Goal: Information Seeking & Learning: Compare options

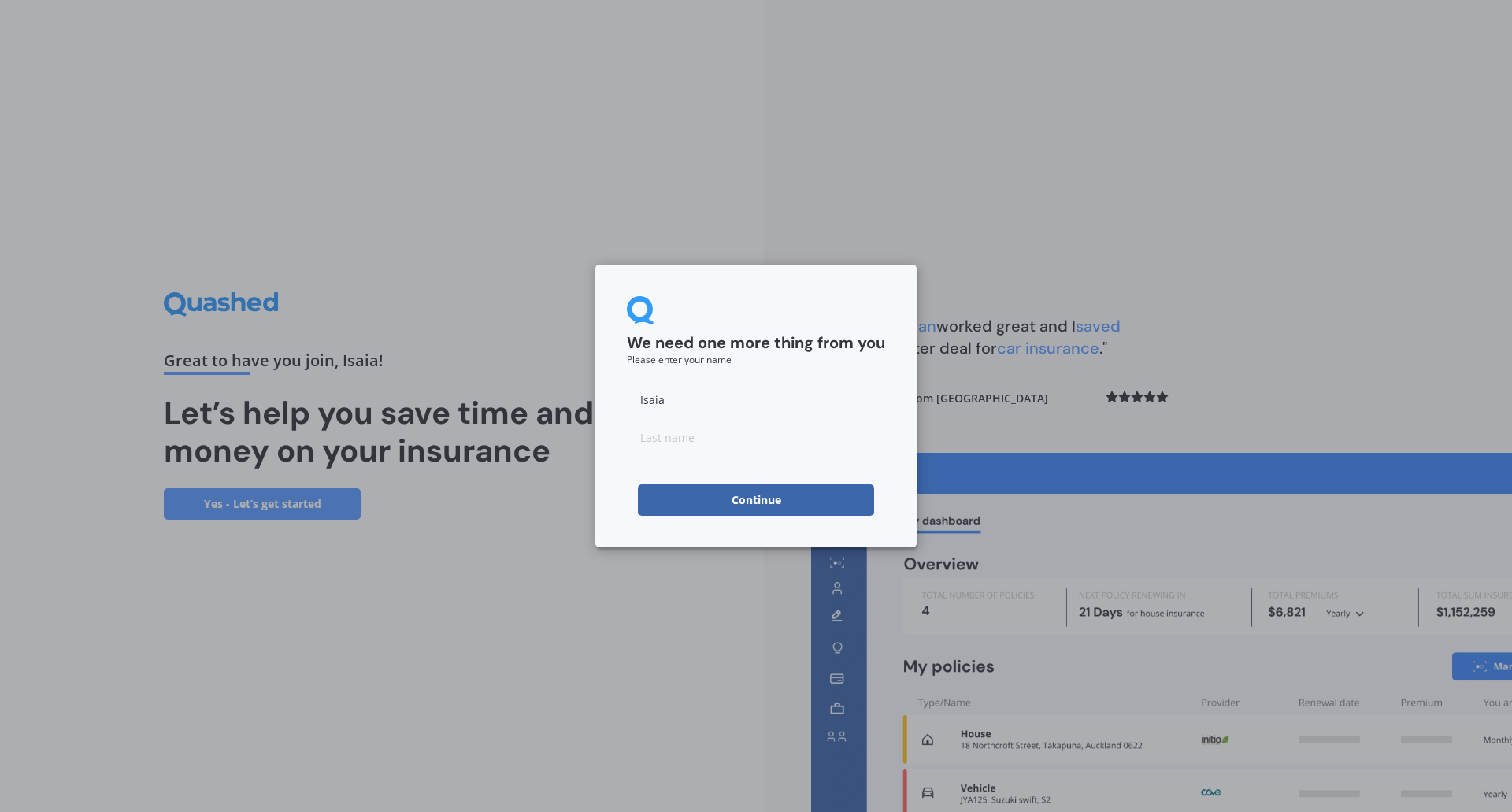
click at [733, 442] on input at bounding box center [756, 437] width 258 height 32
type input "Aholelei"
click button "Continue" at bounding box center [756, 499] width 236 height 32
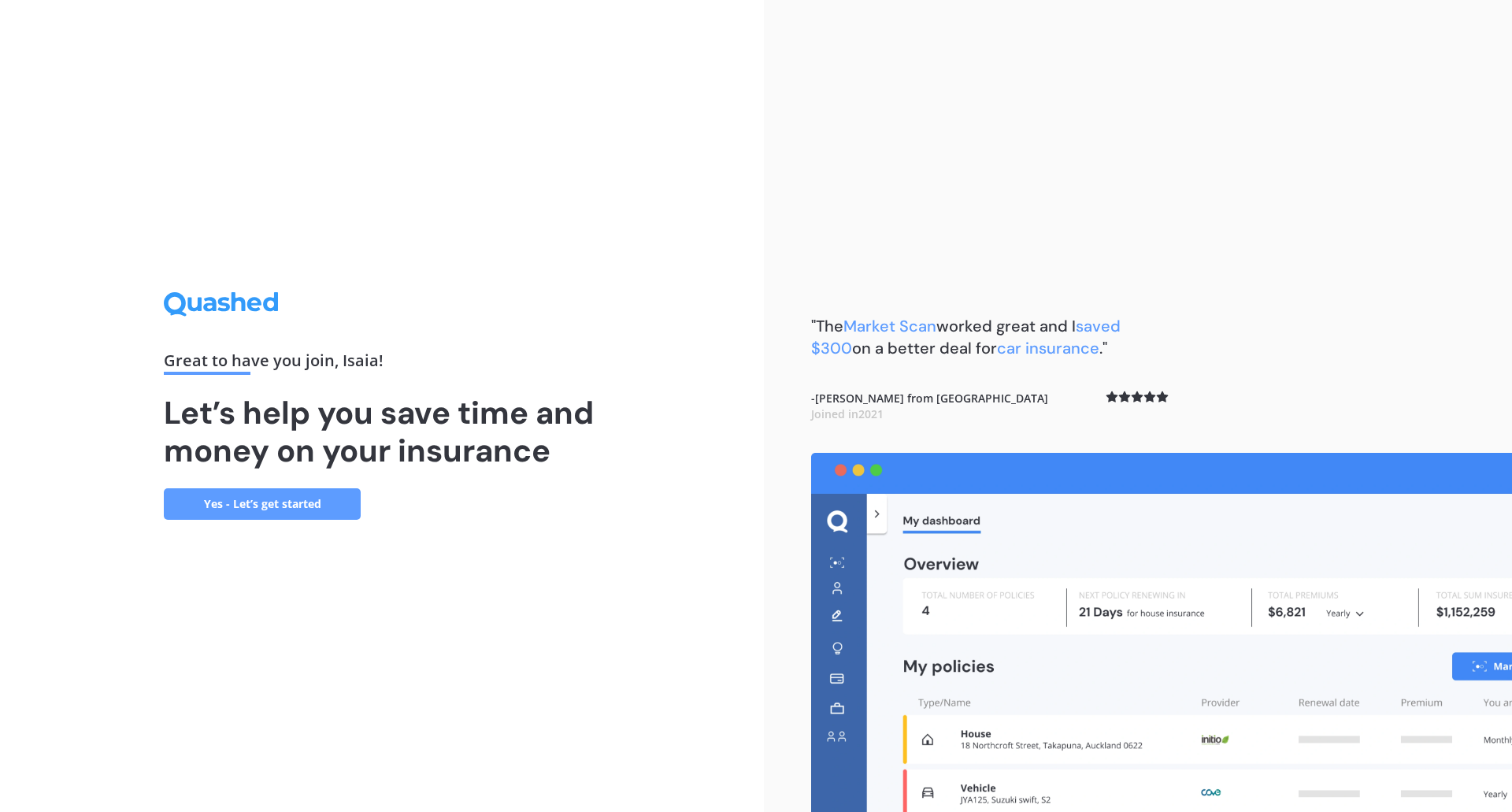
click at [296, 509] on link "Yes - Let’s get started" at bounding box center [262, 504] width 197 height 32
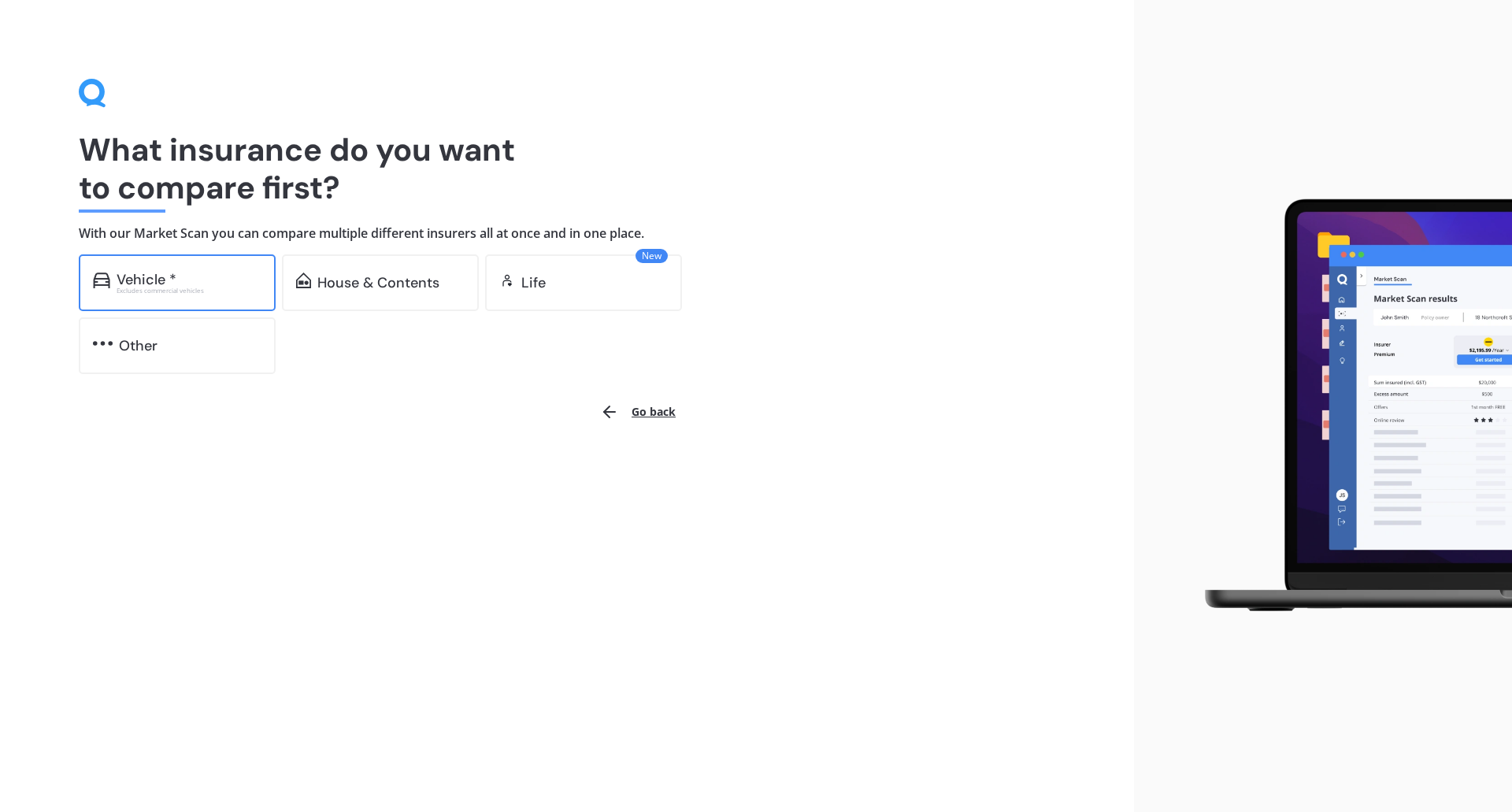
click at [213, 272] on div "Vehicle *" at bounding box center [189, 279] width 145 height 16
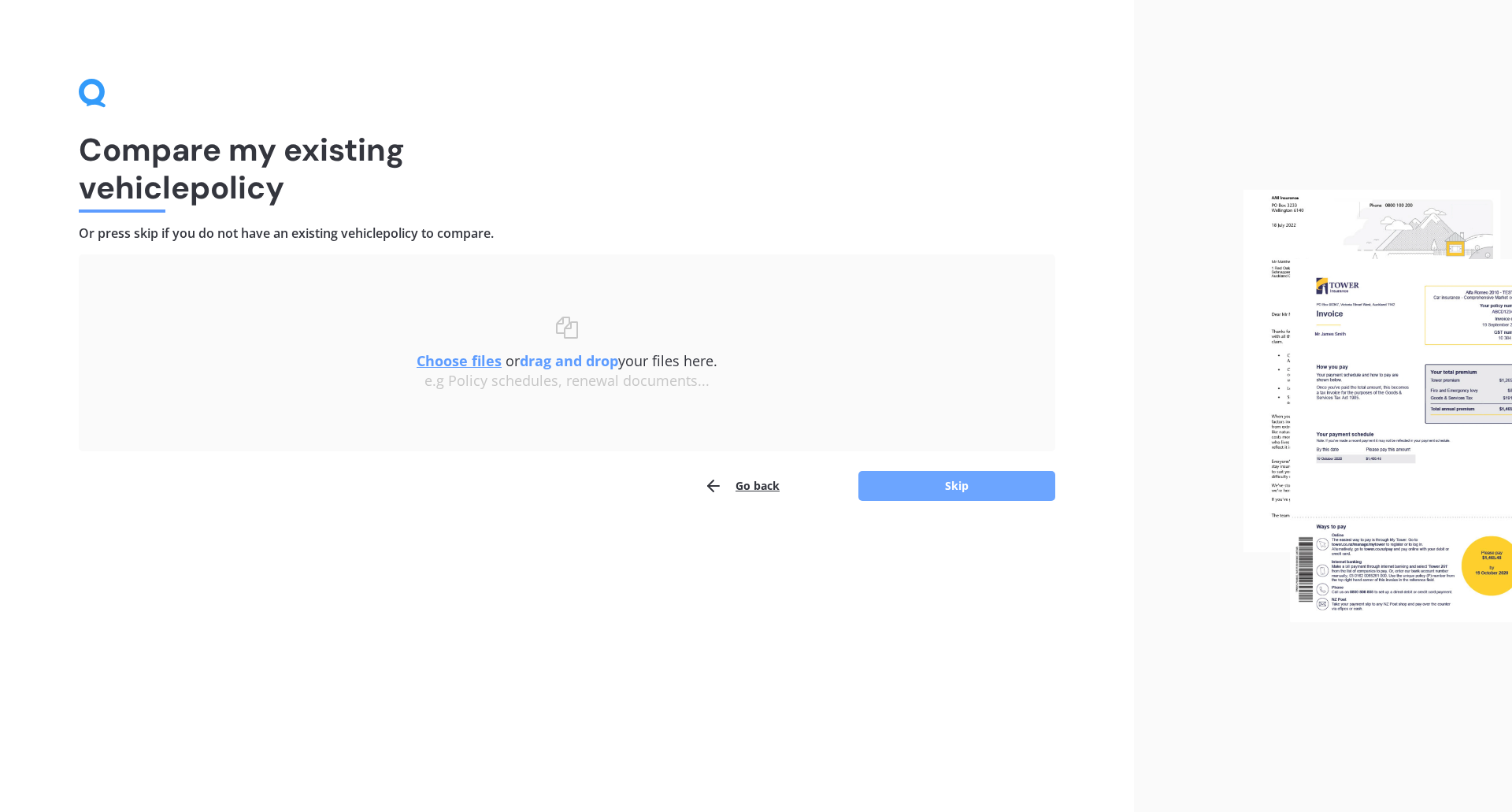
click at [938, 486] on button "Skip" at bounding box center [956, 486] width 197 height 30
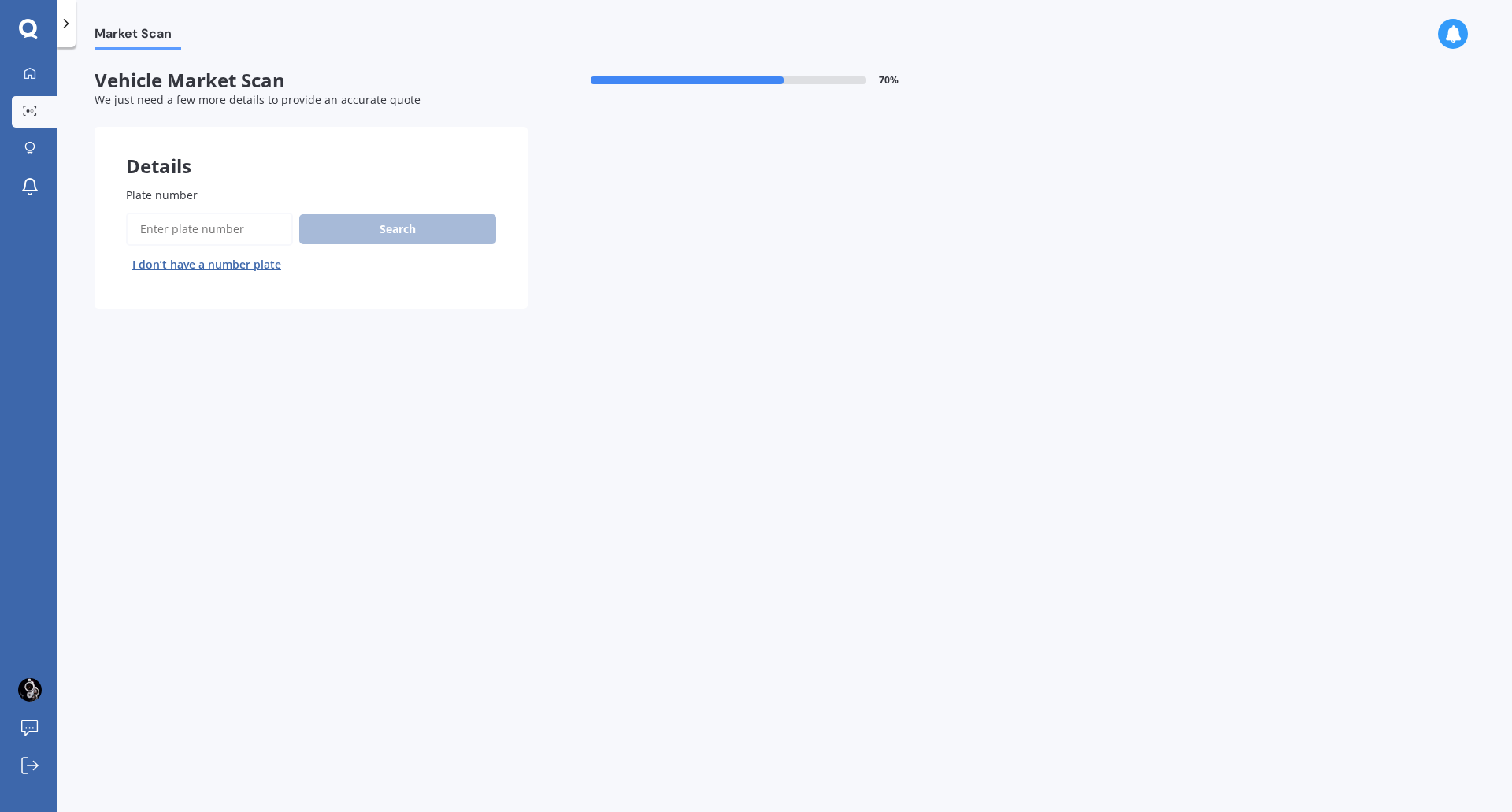
click at [197, 236] on input "Plate number" at bounding box center [209, 229] width 167 height 33
type input "M"
type input "PML31"
click at [0, 0] on button "Next" at bounding box center [0, 0] width 0 height 0
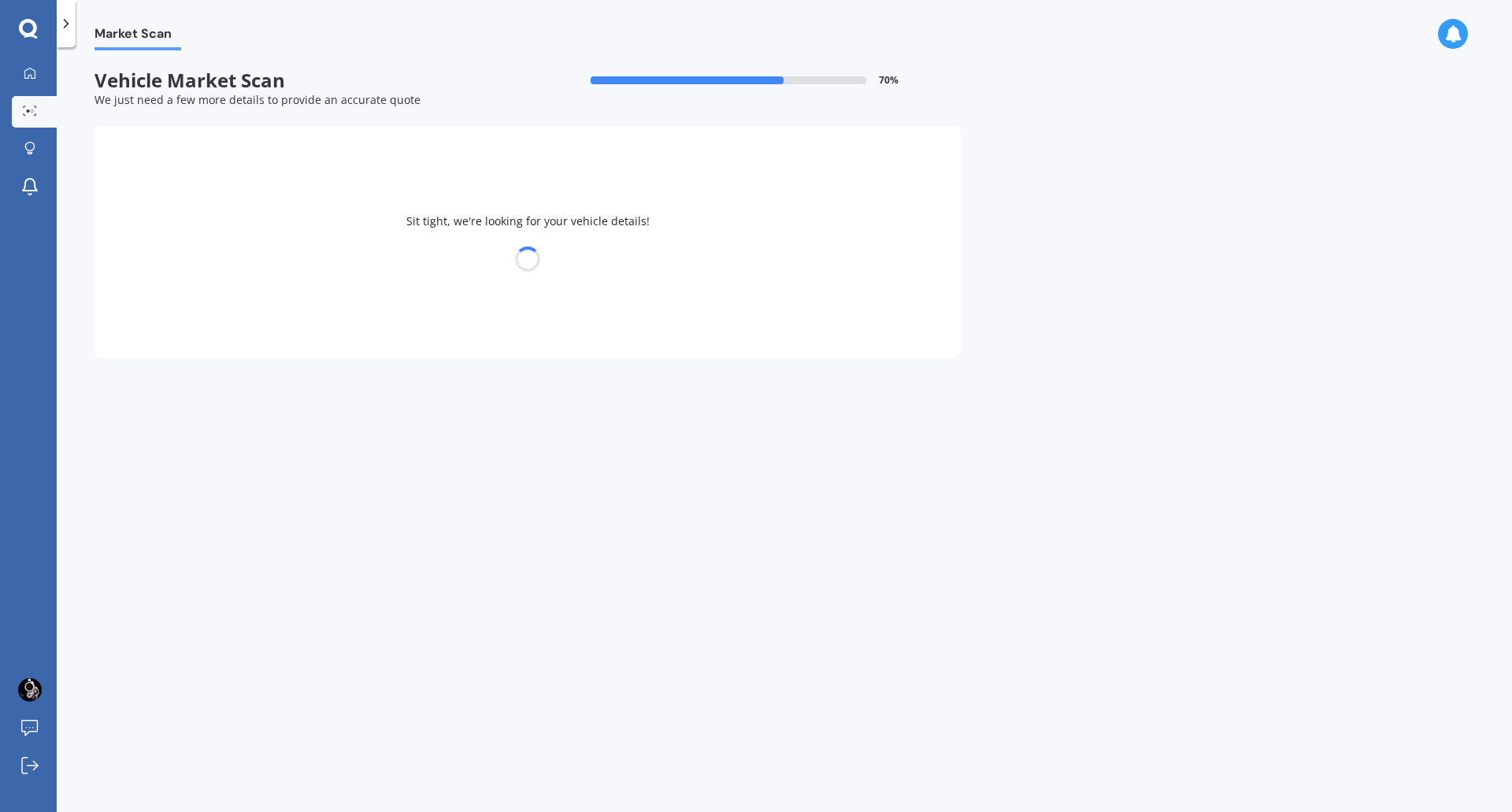
select select "FORD"
select select "RANGER"
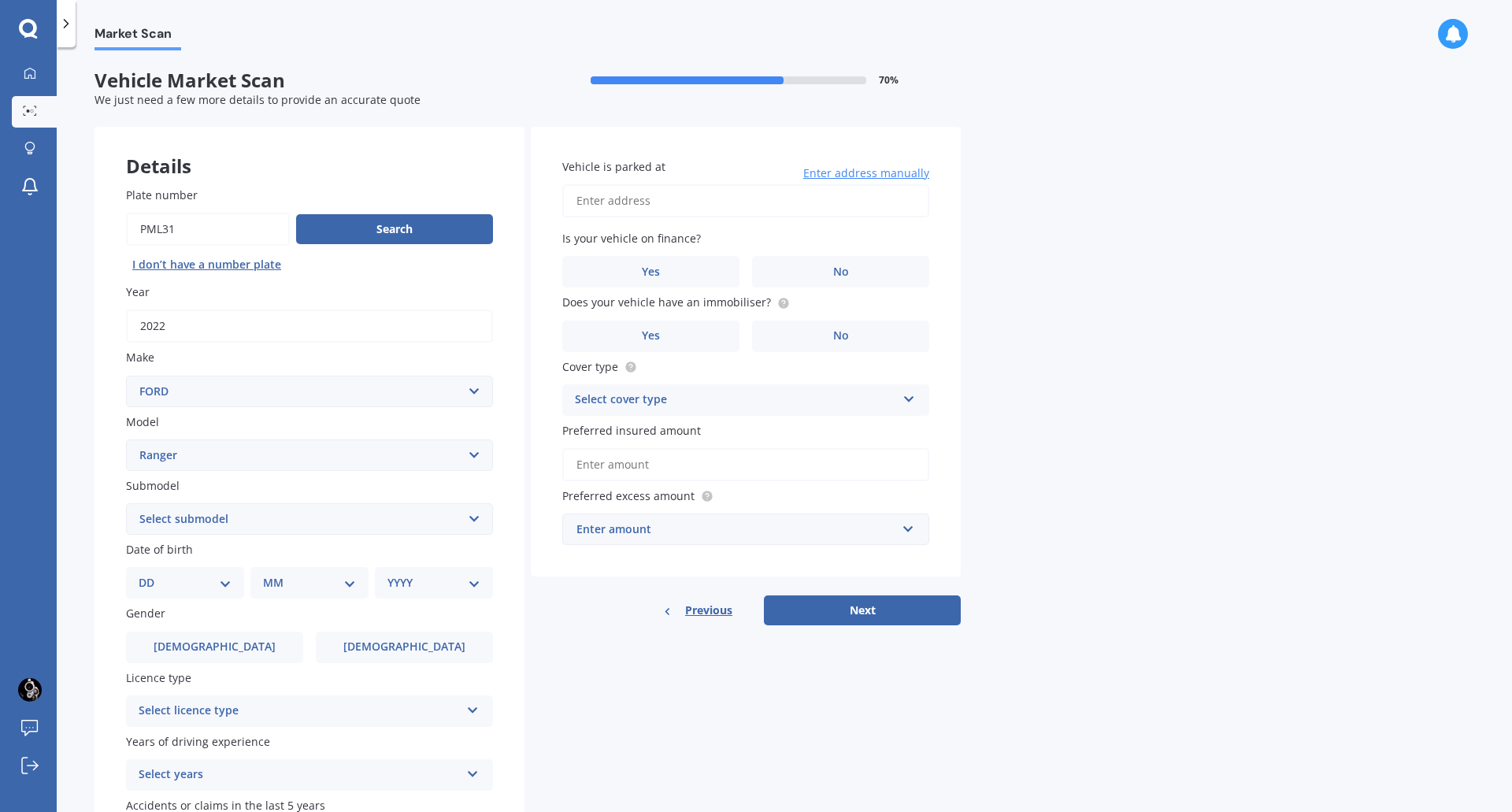
scroll to position [115, 0]
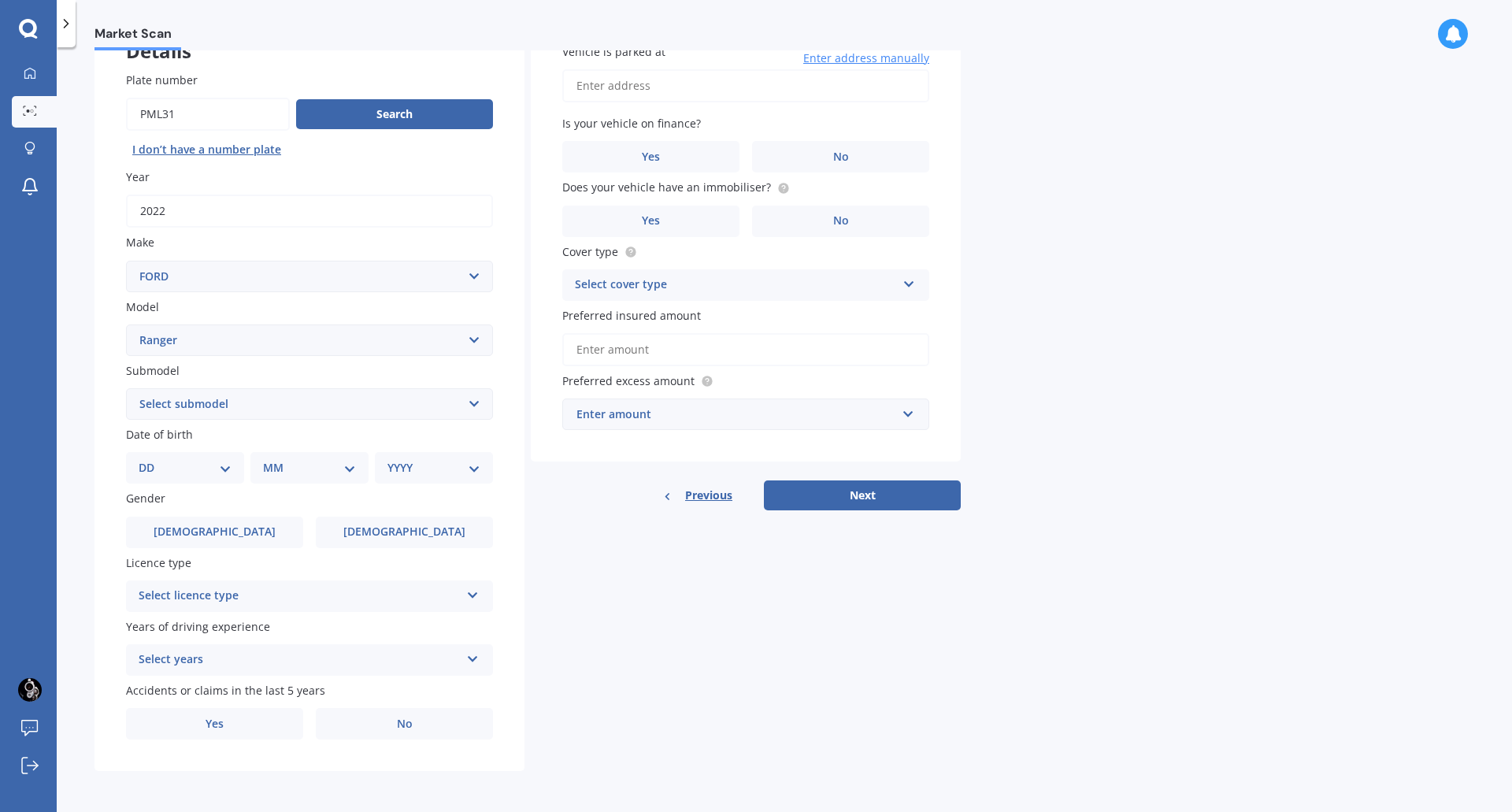
click at [196, 410] on select "Select submodel 4X2 3.2 Litre Turbo Diesel 4X2 XL 2.2 Litre Turbo Diesel 4X2 XL…" at bounding box center [309, 404] width 367 height 32
click at [196, 409] on select "Select submodel 4X2 3.2 Litre Turbo Diesel 4X2 XL 2.2 Litre Turbo Diesel 4X2 XL…" at bounding box center [309, 404] width 367 height 32
click at [196, 407] on select "Select submodel 4X2 3.2 Litre Turbo Diesel 4X2 XL 2.2 Litre Turbo Diesel 4X2 XL…" at bounding box center [309, 404] width 367 height 32
click at [174, 405] on select "Select submodel 4X2 3.2 Litre Turbo Diesel 4X2 XL 2.2 Litre Turbo Diesel 4X2 XL…" at bounding box center [309, 404] width 367 height 32
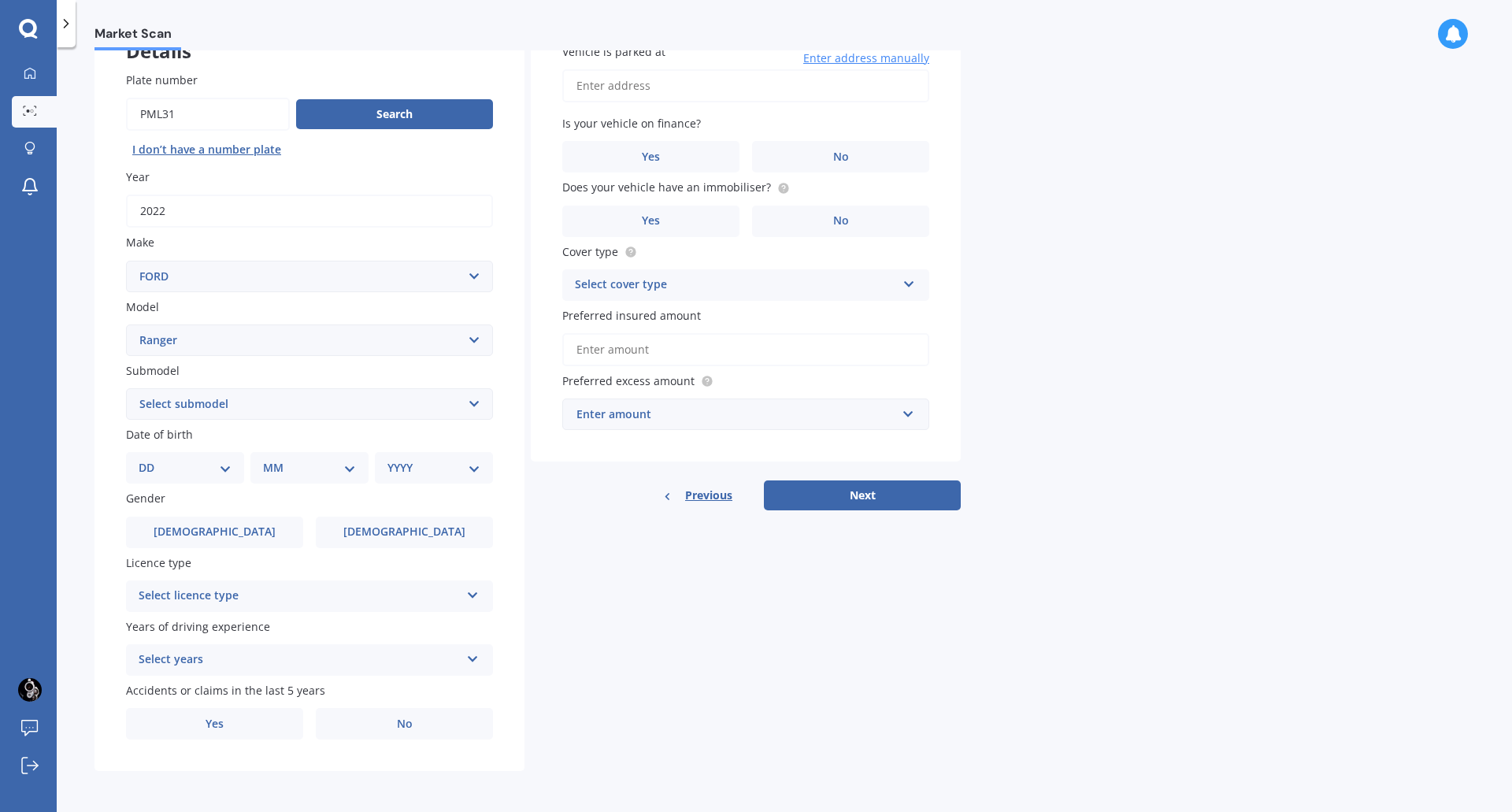
select select "WILDTRAK"
click at [126, 388] on select "Select submodel 4X2 3.2 Litre Turbo Diesel 4X2 XL 2.2 Litre Turbo Diesel 4X2 XL…" at bounding box center [309, 404] width 367 height 32
click at [190, 462] on select "DD 01 02 03 04 05 06 07 08 09 10 11 12 13 14 15 16 17 18 19 20 21 22 23 24 25 2…" at bounding box center [185, 468] width 93 height 17
select select "09"
click at [151, 459] on select "DD 01 02 03 04 05 06 07 08 09 10 11 12 13 14 15 16 17 18 19 20 21 22 23 24 25 2…" at bounding box center [185, 468] width 93 height 17
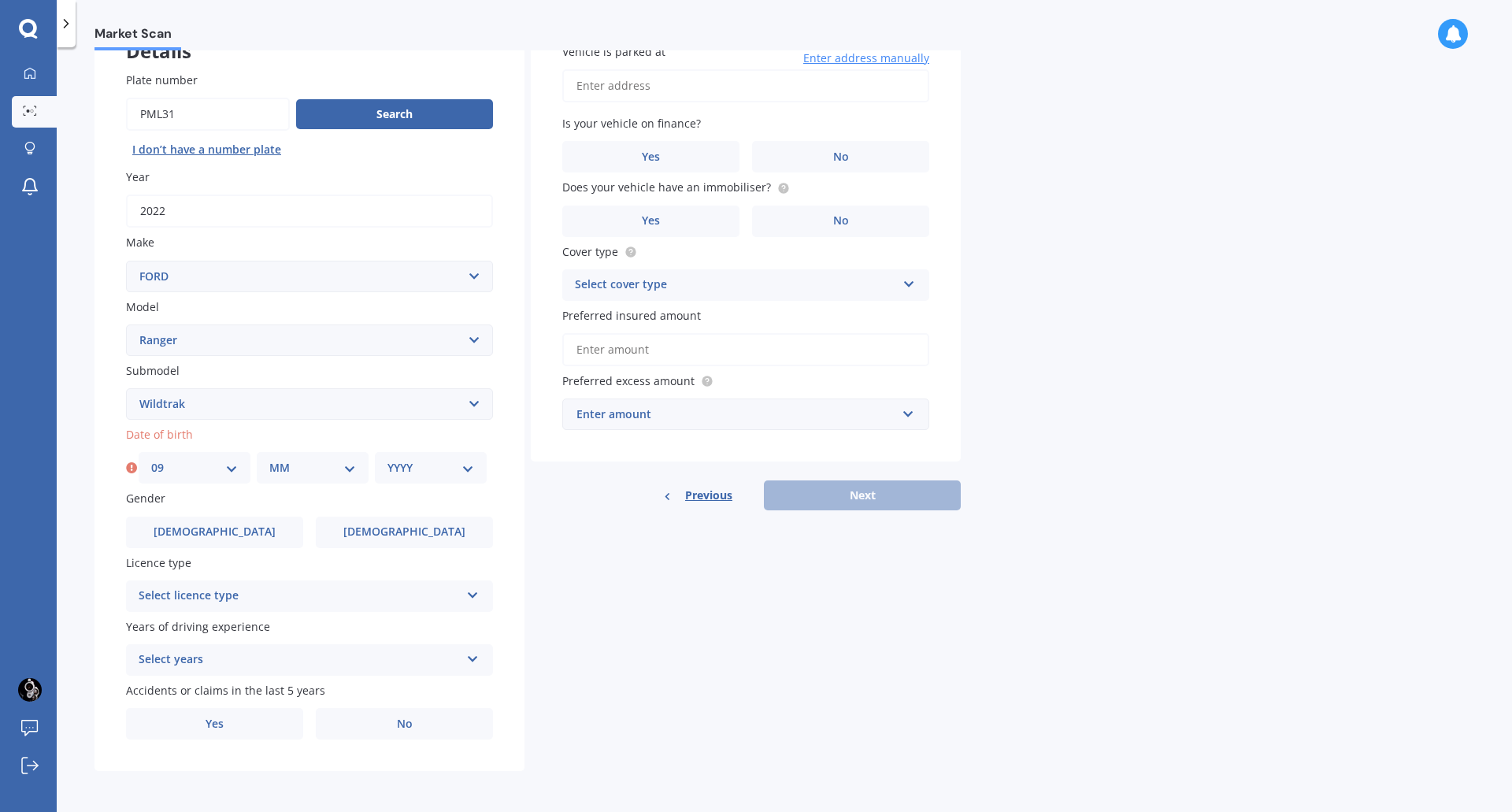
click at [313, 471] on select "MM 01 02 03 04 05 06 07 08 09 10 11 12" at bounding box center [313, 468] width 86 height 17
select select "02"
click at [269, 459] on select "MM 01 02 03 04 05 06 07 08 09 10 11 12" at bounding box center [313, 468] width 86 height 17
click at [417, 477] on div "YYYY 2025 2024 2023 2022 2021 2020 2019 2018 2017 2016 2015 2014 2013 2012 2011…" at bounding box center [430, 468] width 112 height 32
click at [430, 475] on select "YYYY 2025 2024 2023 2022 2021 2020 2019 2018 2017 2016 2015 2014 2013 2012 2011…" at bounding box center [431, 468] width 86 height 17
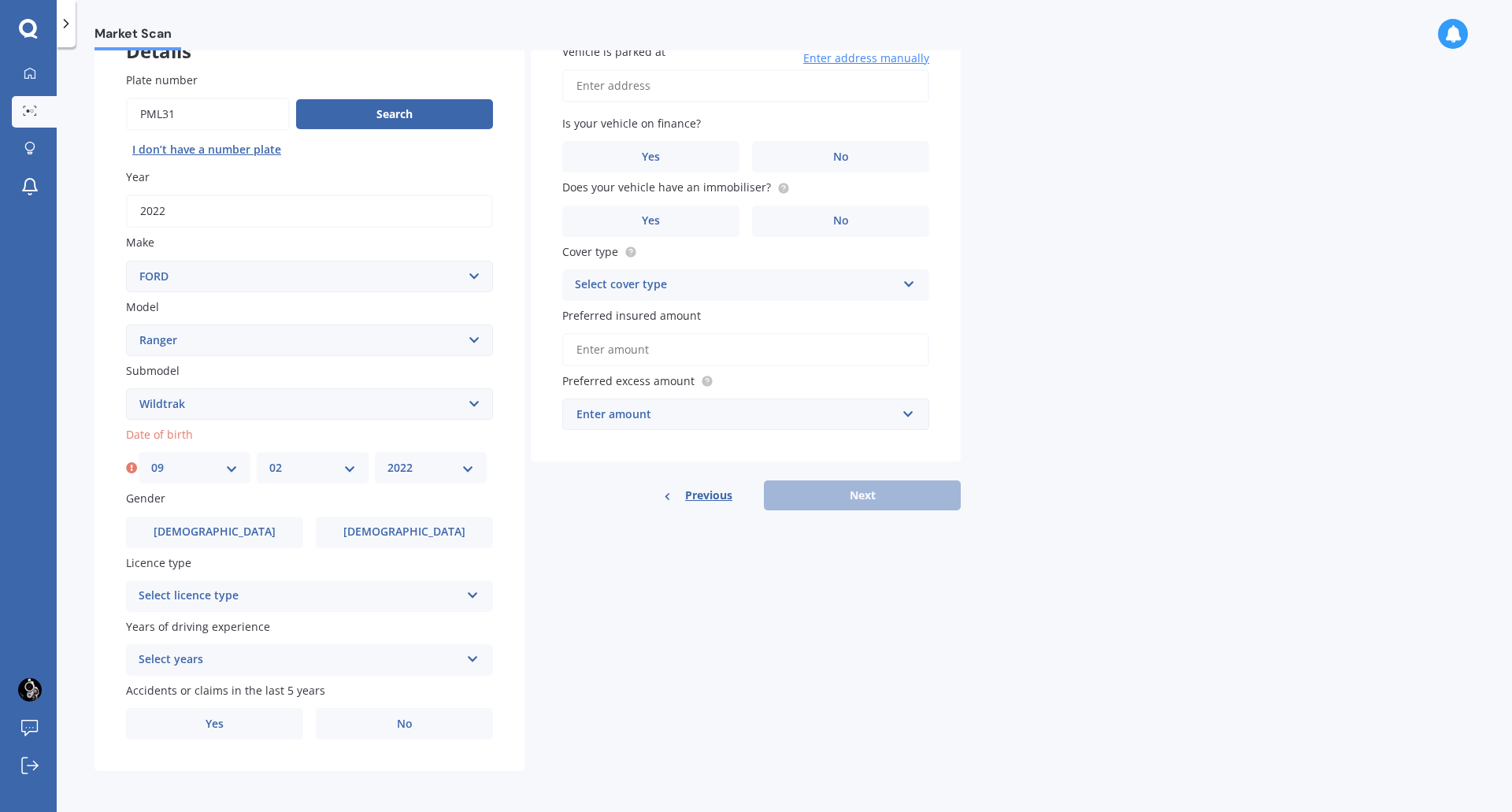
click at [388, 459] on select "YYYY 2025 2024 2023 2022 2021 2020 2019 2018 2017 2016 2015 2014 2013 2012 2011…" at bounding box center [431, 468] width 86 height 17
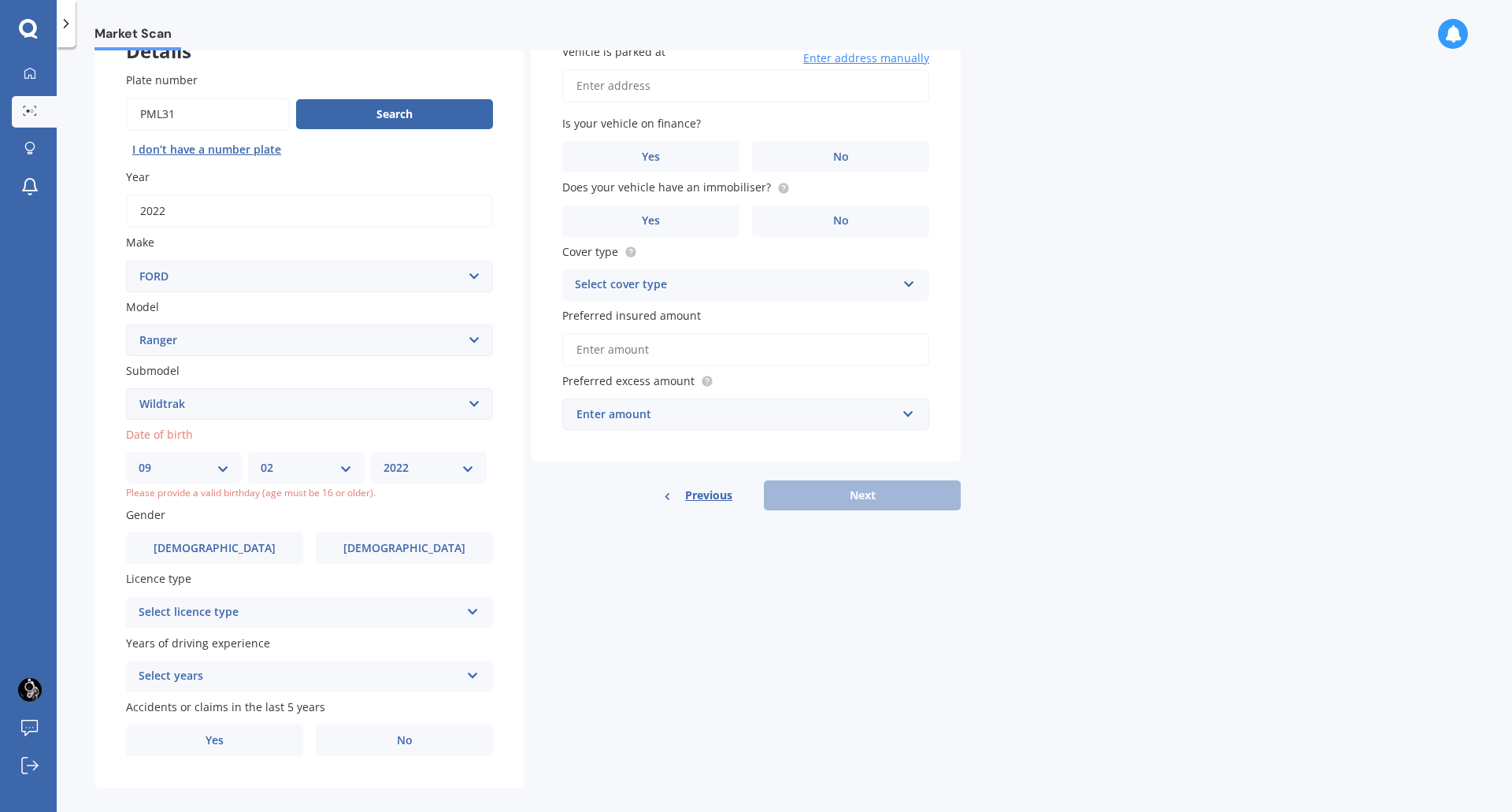
click at [401, 464] on select "YYYY 2025 2024 2023 2022 2021 2020 2019 2018 2017 2016 2015 2014 2013 2012 2011…" at bounding box center [428, 468] width 91 height 17
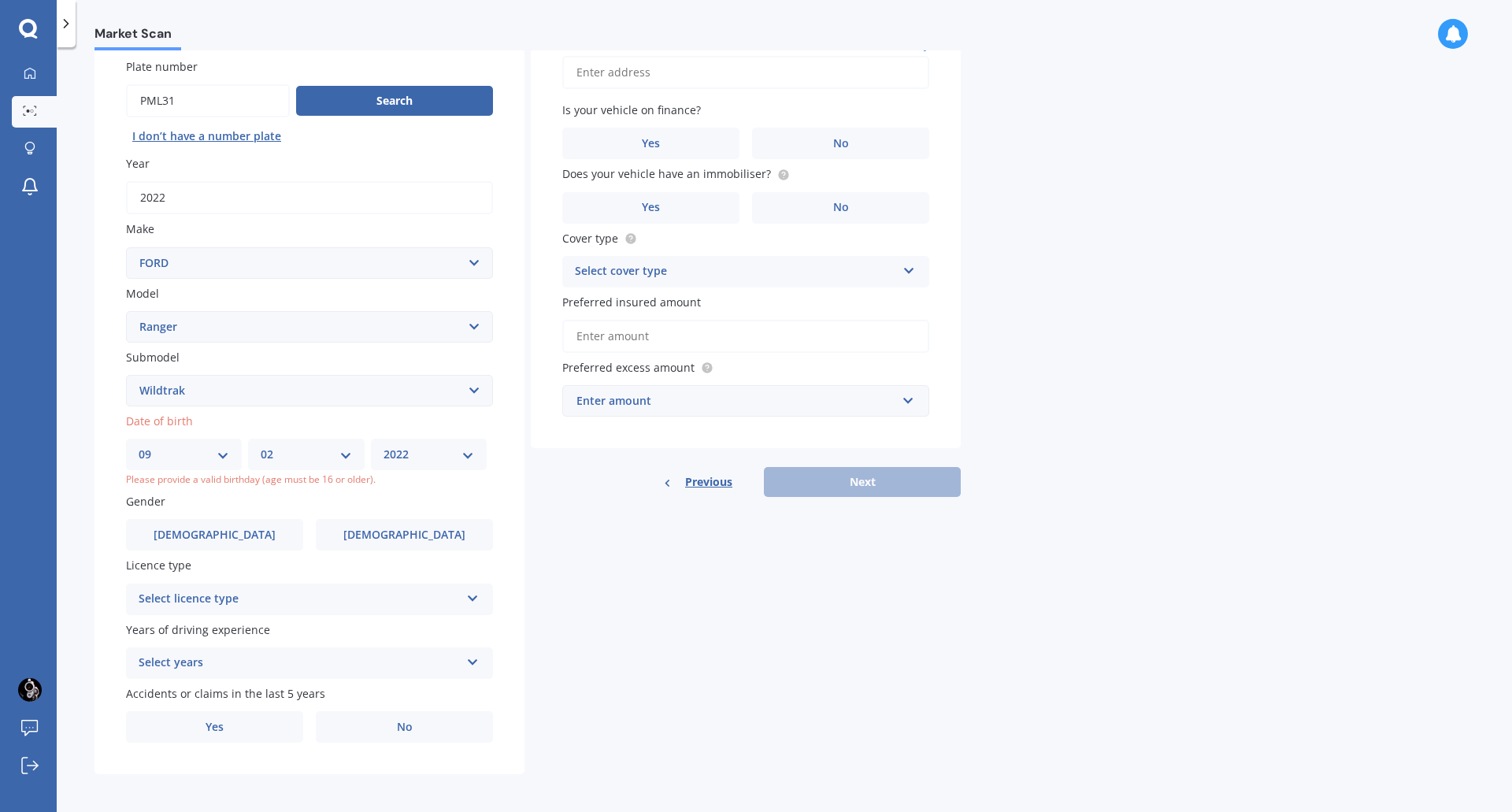
scroll to position [131, 0]
click at [473, 459] on div "YYYY 2025 2024 2023 2022 2021 2020 2019 2018 2017 2016 2015 2014 2013 2012 2011…" at bounding box center [428, 451] width 116 height 32
click at [456, 453] on select "YYYY 2025 2024 2023 2022 2021 2020 2019 2018 2017 2016 2015 2014 2013 2012 2011…" at bounding box center [428, 450] width 91 height 17
select select "1991"
click at [388, 459] on select "YYYY 2025 2024 2023 2022 2021 2020 2019 2018 2017 2016 2015 2014 2013 2012 2011…" at bounding box center [428, 450] width 91 height 17
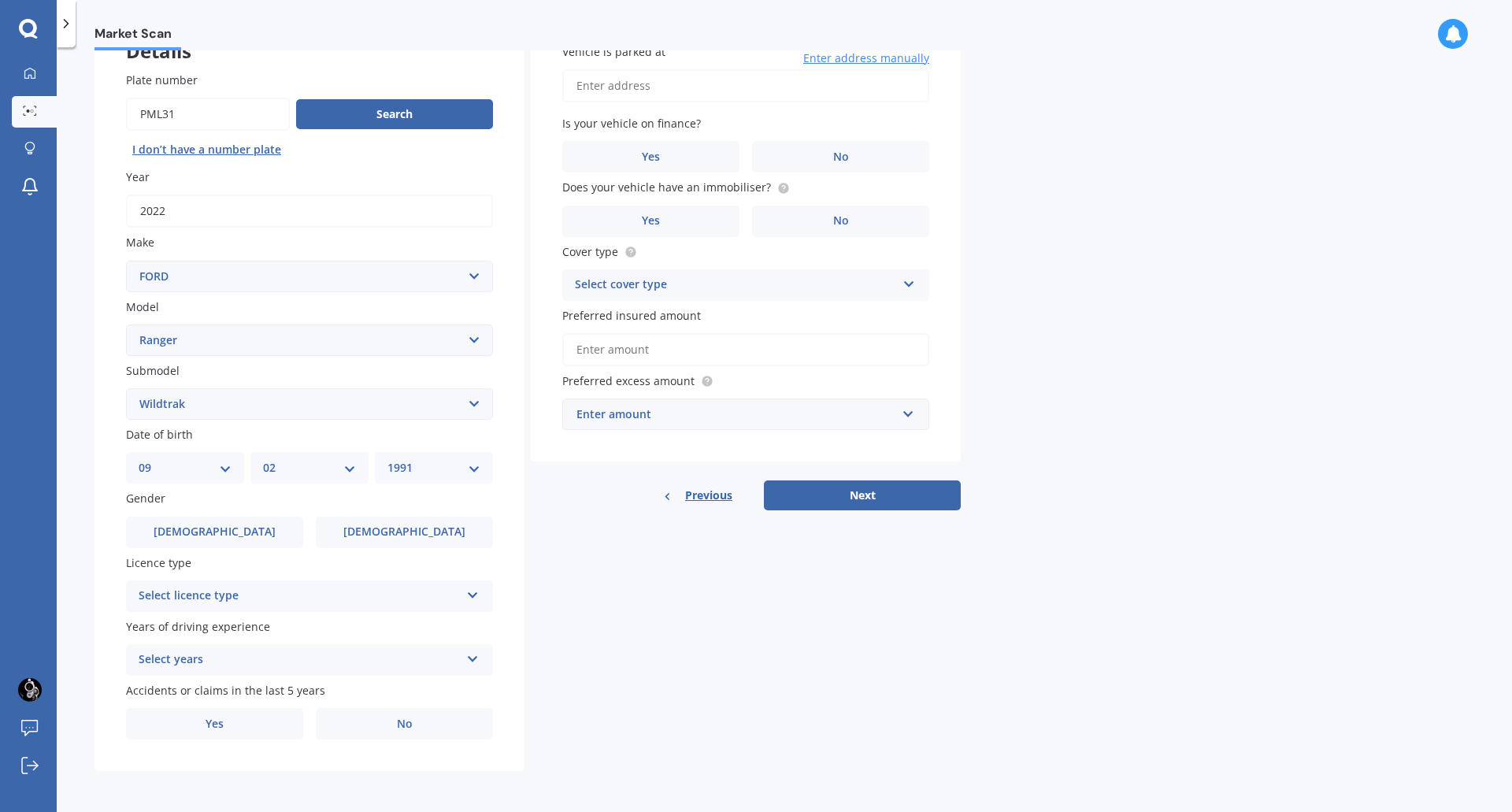
scroll to position [115, 0]
click at [247, 533] on label "[DEMOGRAPHIC_DATA]" at bounding box center [214, 532] width 177 height 32
click at [0, 0] on input "[DEMOGRAPHIC_DATA]" at bounding box center [0, 0] width 0 height 0
click at [219, 596] on div "Select licence type" at bounding box center [299, 596] width 321 height 19
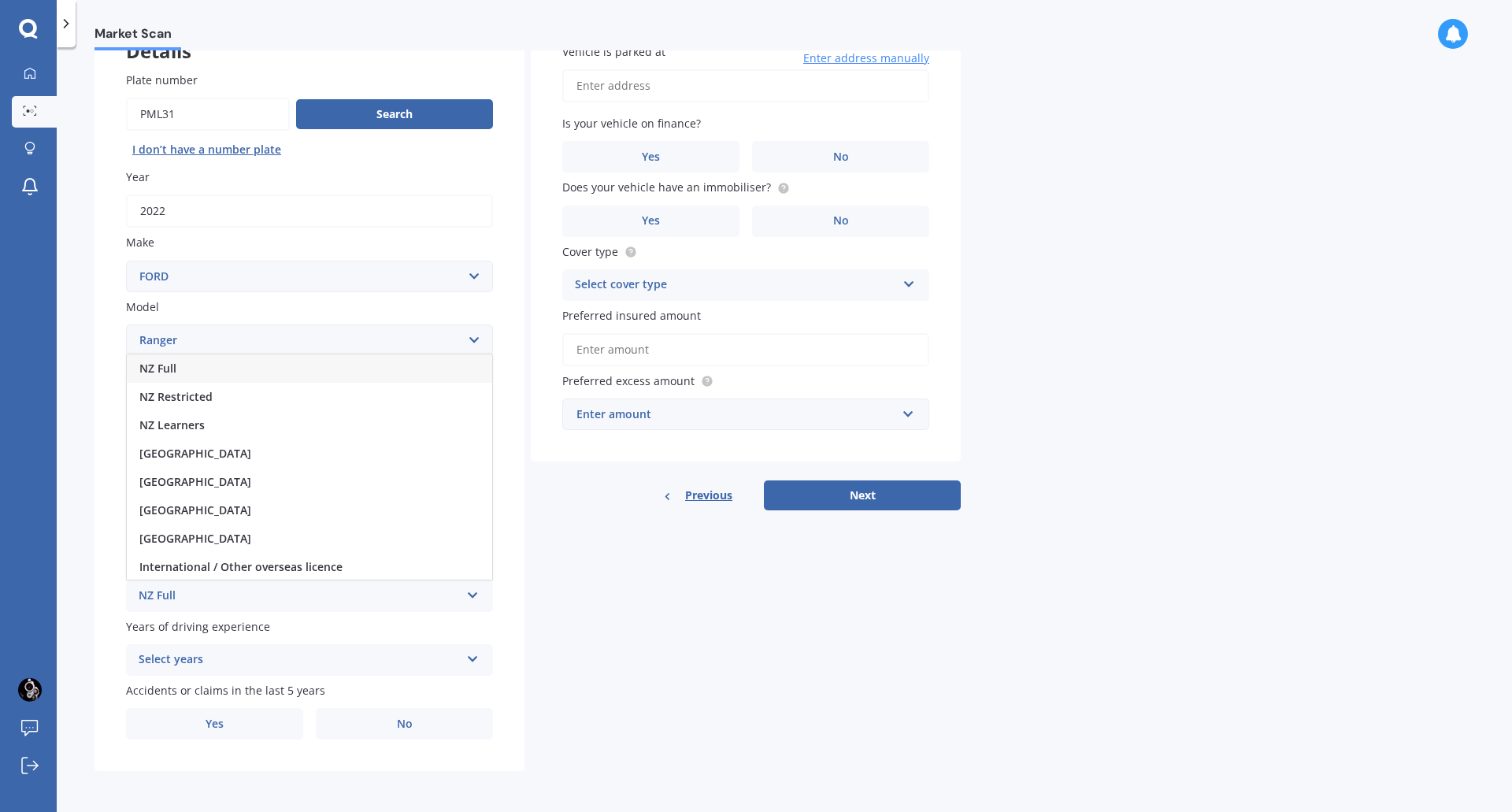
click at [284, 367] on div "NZ Full" at bounding box center [309, 368] width 366 height 29
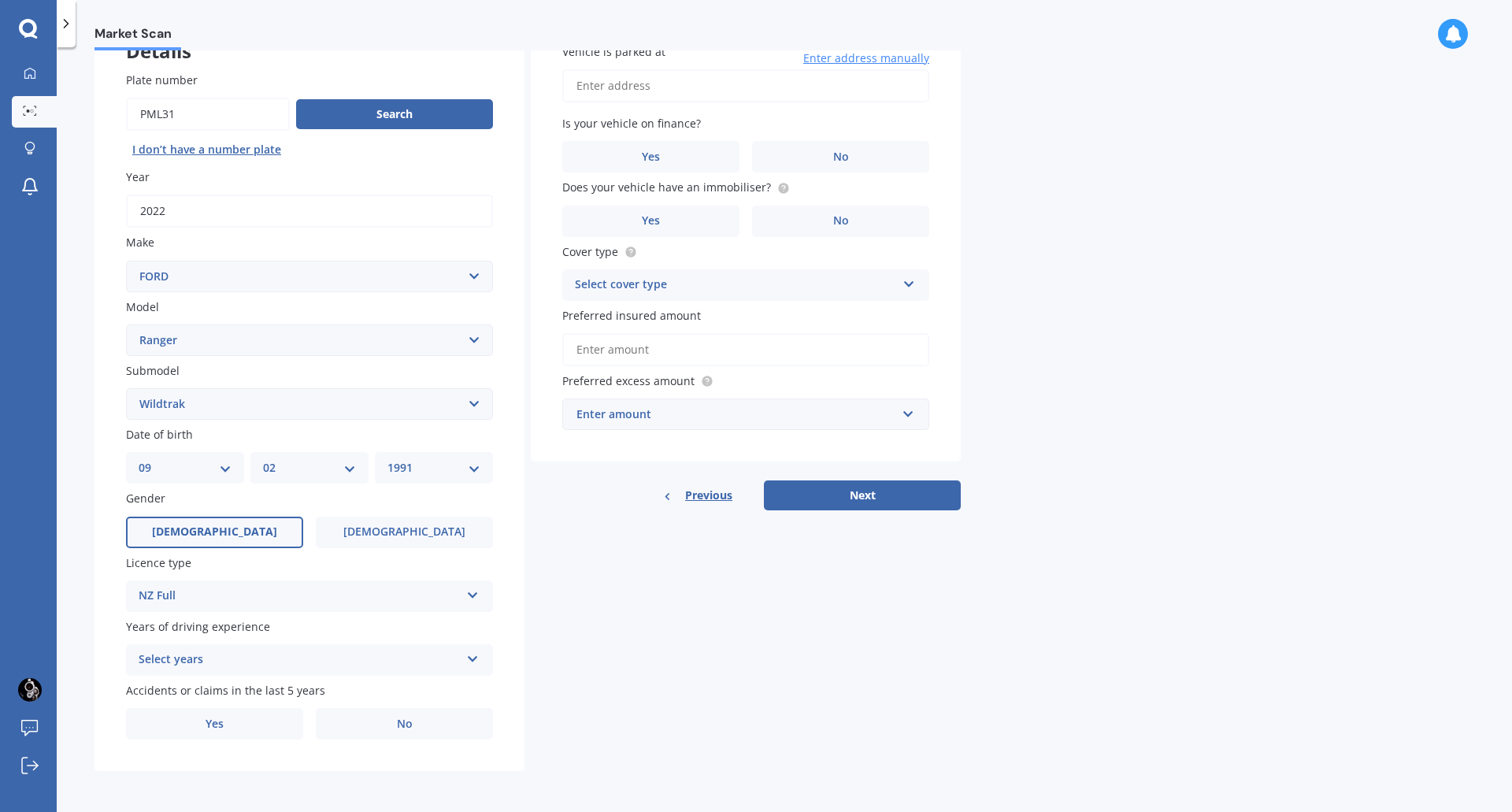
click at [267, 666] on div "Select years" at bounding box center [299, 659] width 321 height 19
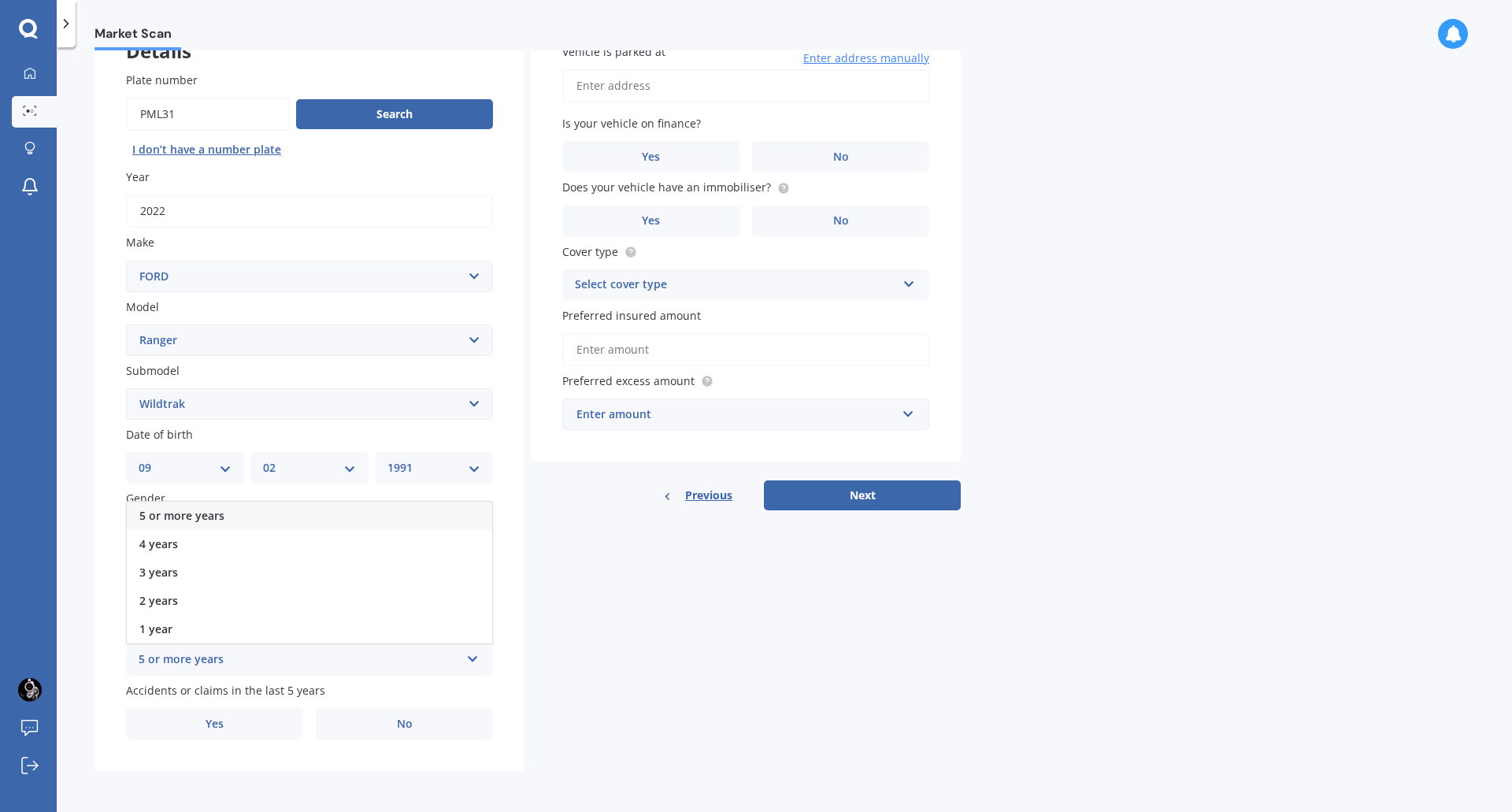
click at [279, 521] on div "5 or more years" at bounding box center [309, 516] width 366 height 29
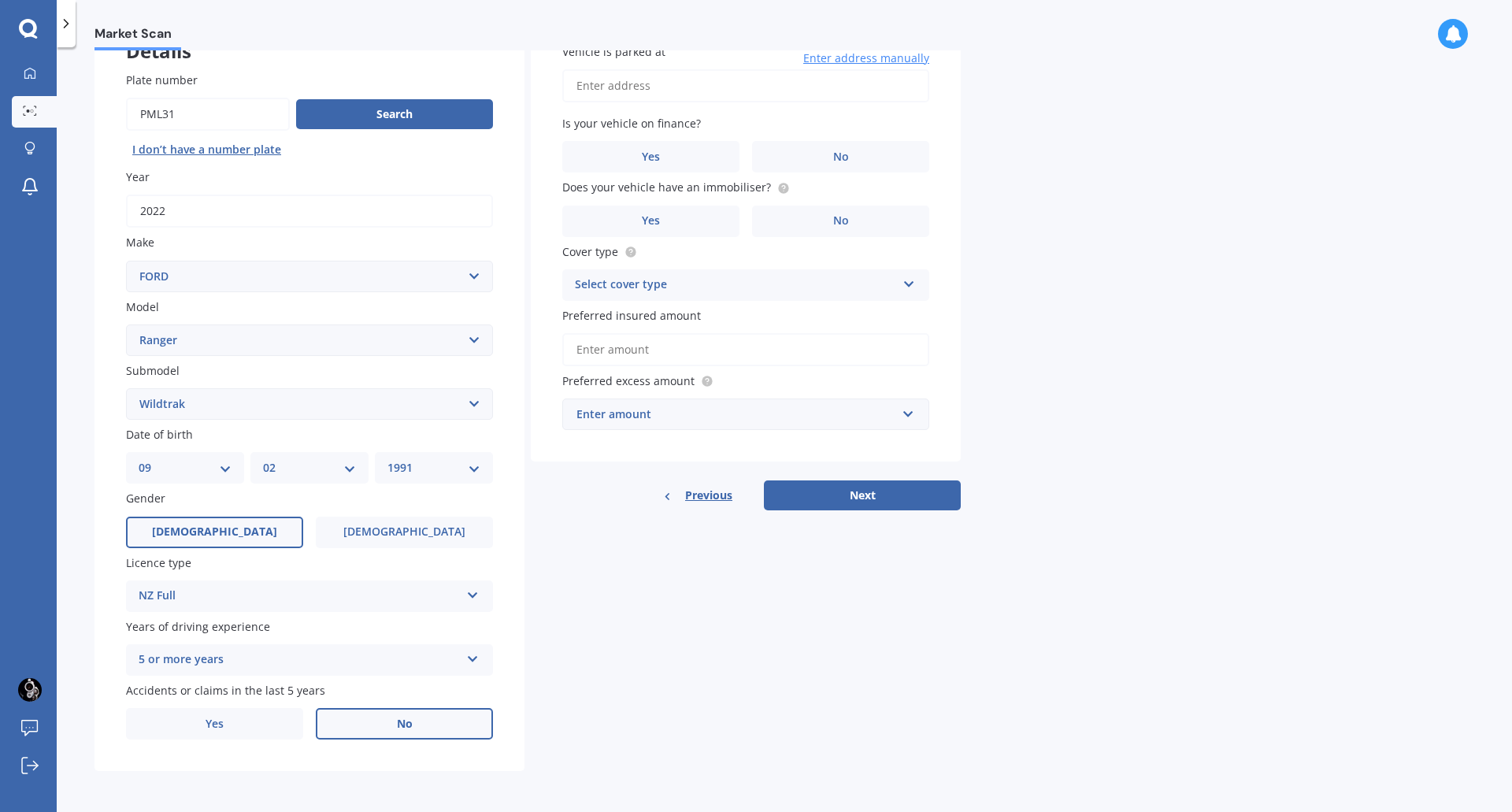
click at [440, 721] on label "No" at bounding box center [404, 723] width 177 height 32
click at [0, 0] on input "No" at bounding box center [0, 0] width 0 height 0
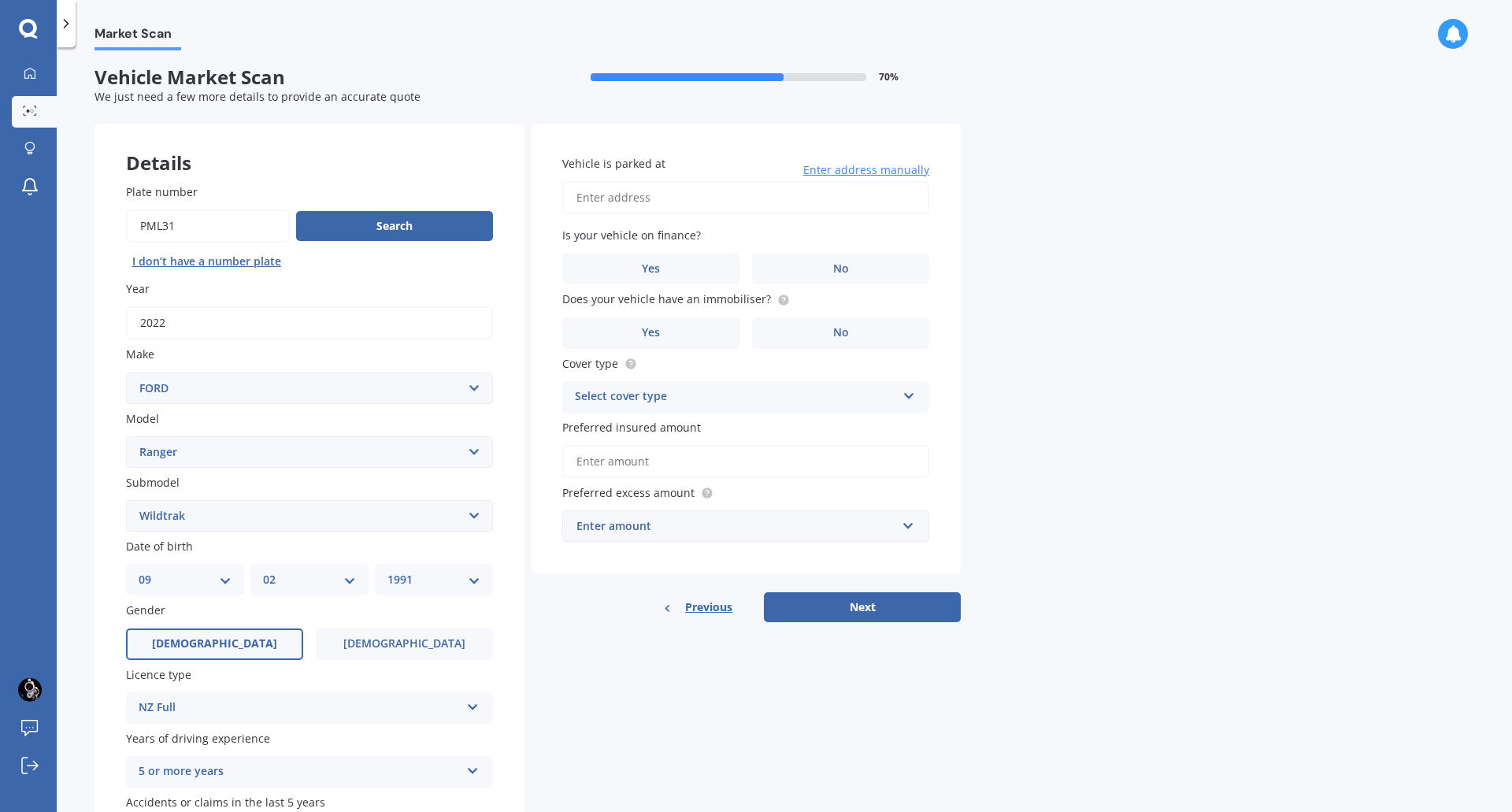
scroll to position [0, 0]
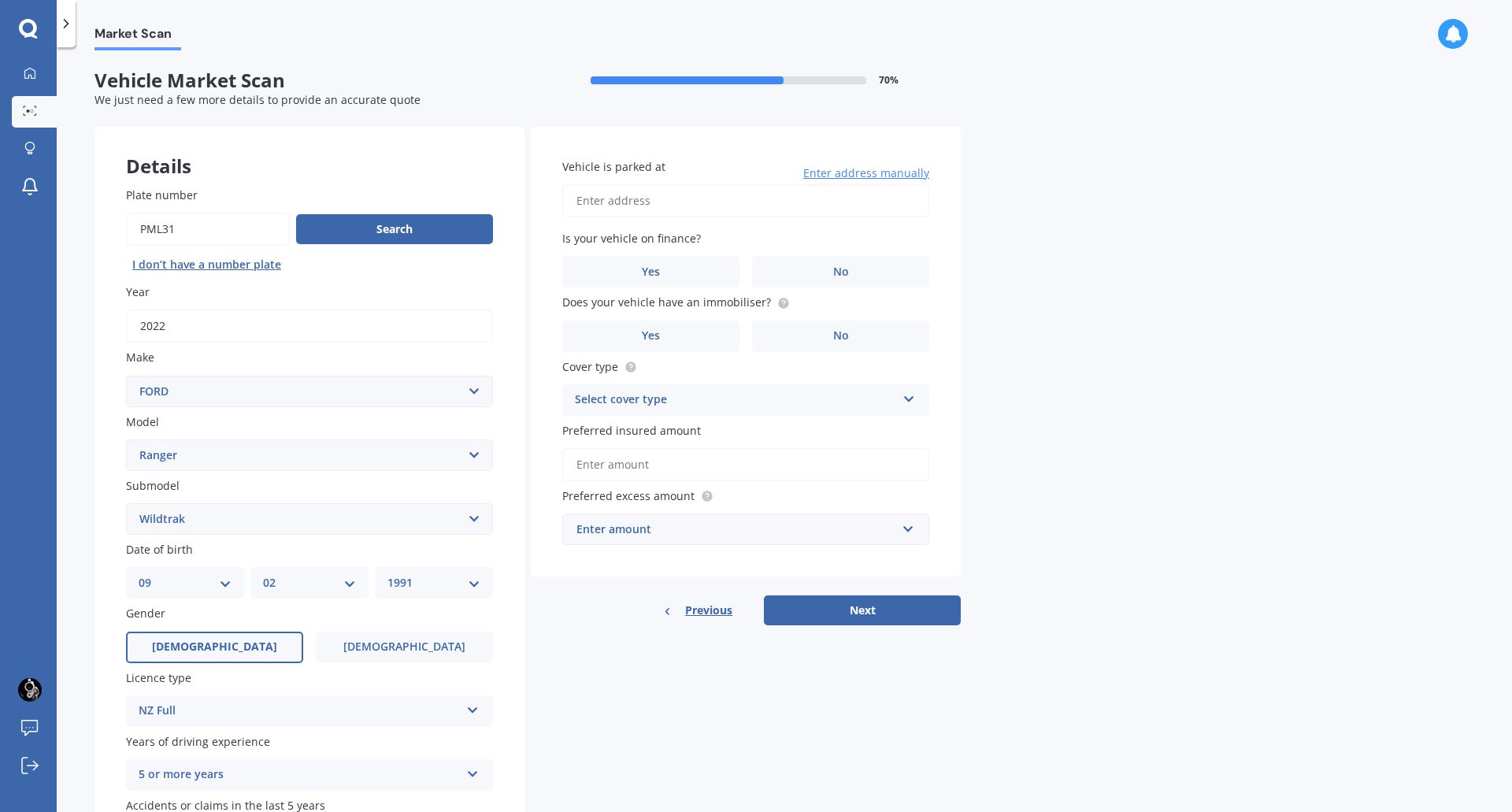
click at [642, 202] on input "Vehicle is parked at" at bounding box center [746, 201] width 367 height 33
type input "[STREET_ADDRESS]"
click at [694, 273] on label "Yes" at bounding box center [650, 272] width 177 height 32
click at [0, 0] on input "Yes" at bounding box center [0, 0] width 0 height 0
click at [820, 338] on label "No" at bounding box center [840, 336] width 177 height 32
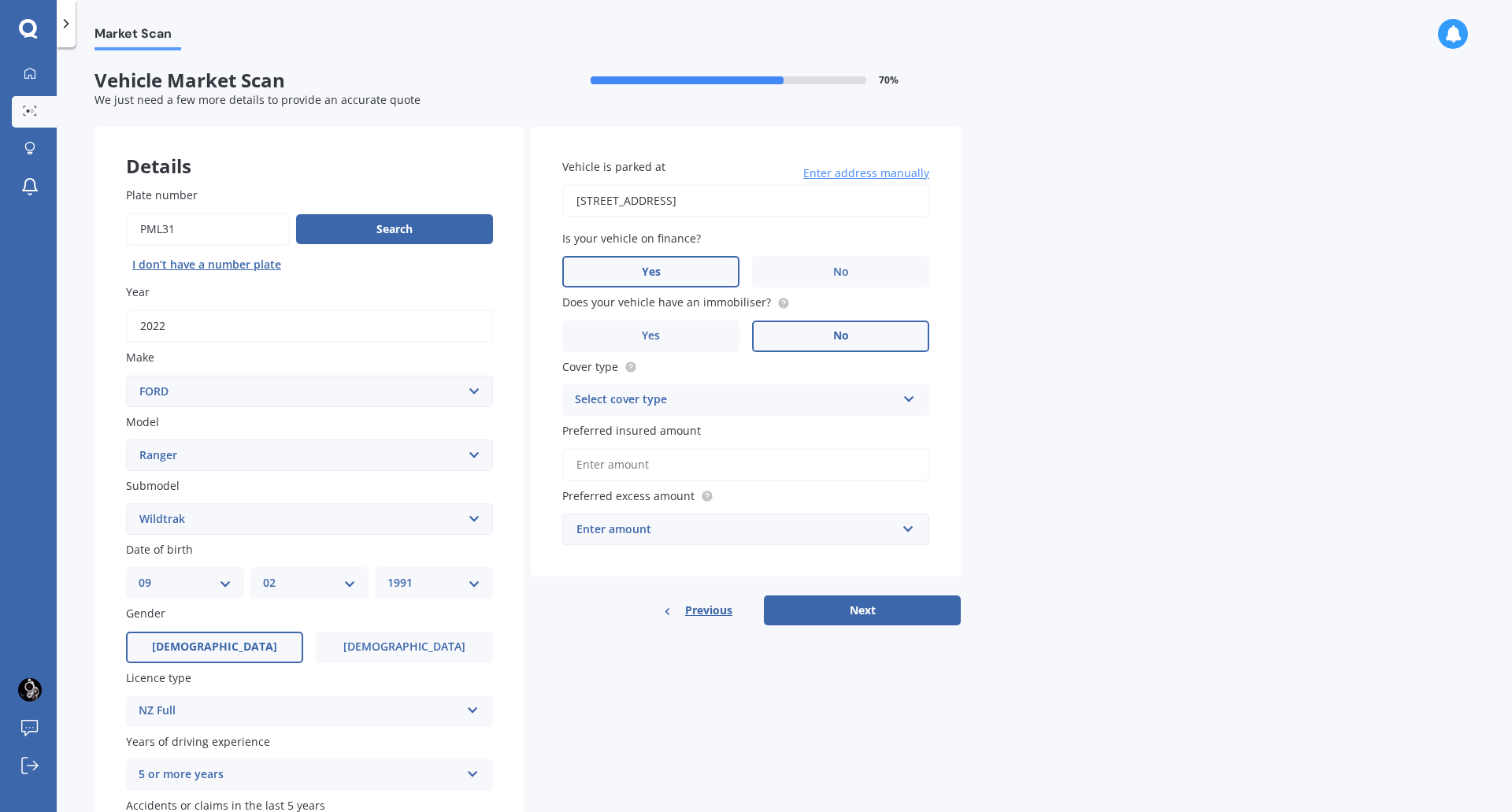
click at [0, 0] on input "No" at bounding box center [0, 0] width 0 height 0
click at [588, 402] on div "Select cover type" at bounding box center [735, 400] width 321 height 19
click at [648, 428] on span "Comprehensive" at bounding box center [617, 430] width 83 height 15
click at [606, 464] on input "Preferred insured amount" at bounding box center [746, 464] width 367 height 33
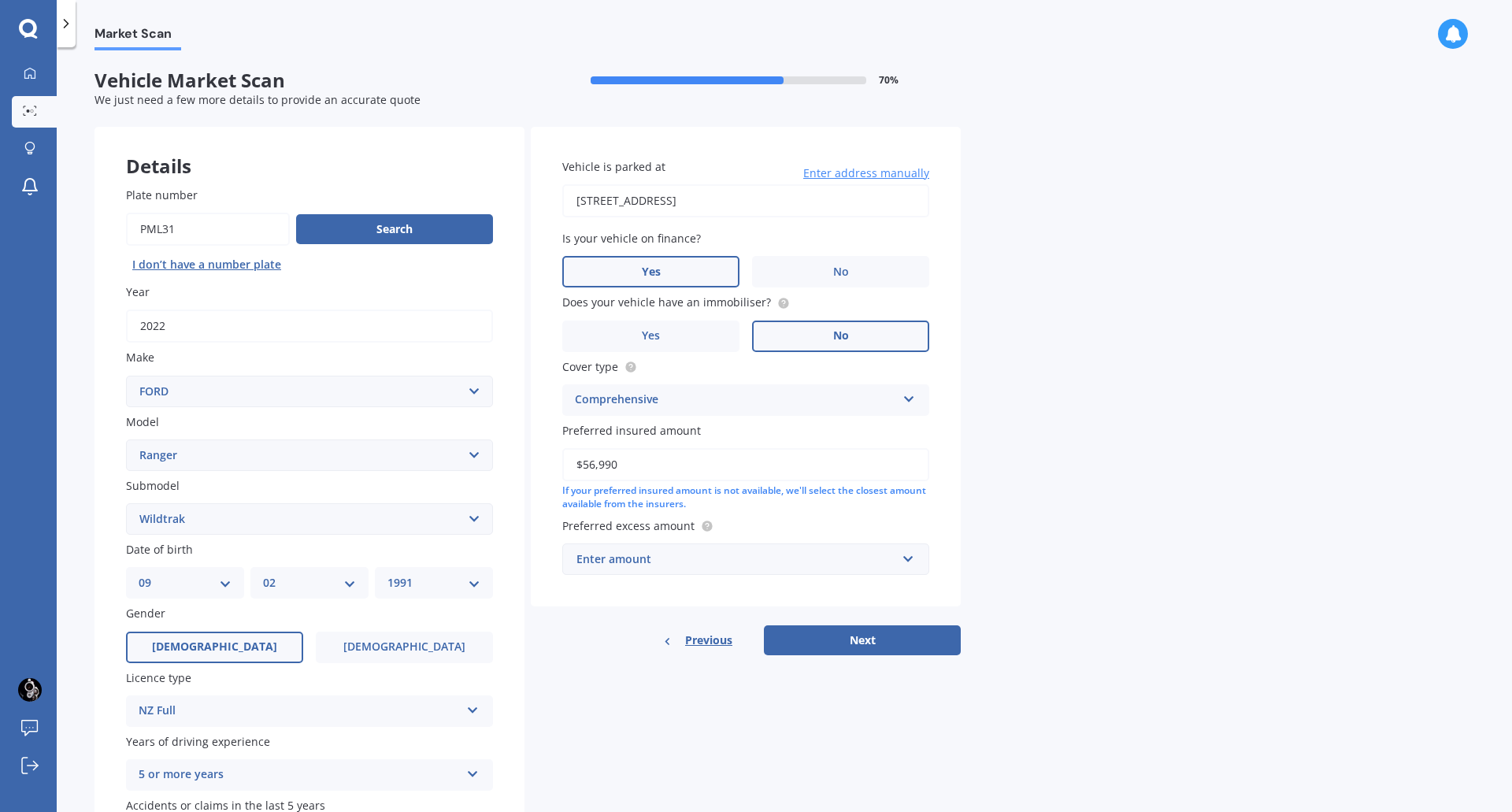
type input "$56,990"
click at [671, 557] on div "Enter amount" at bounding box center [736, 558] width 320 height 17
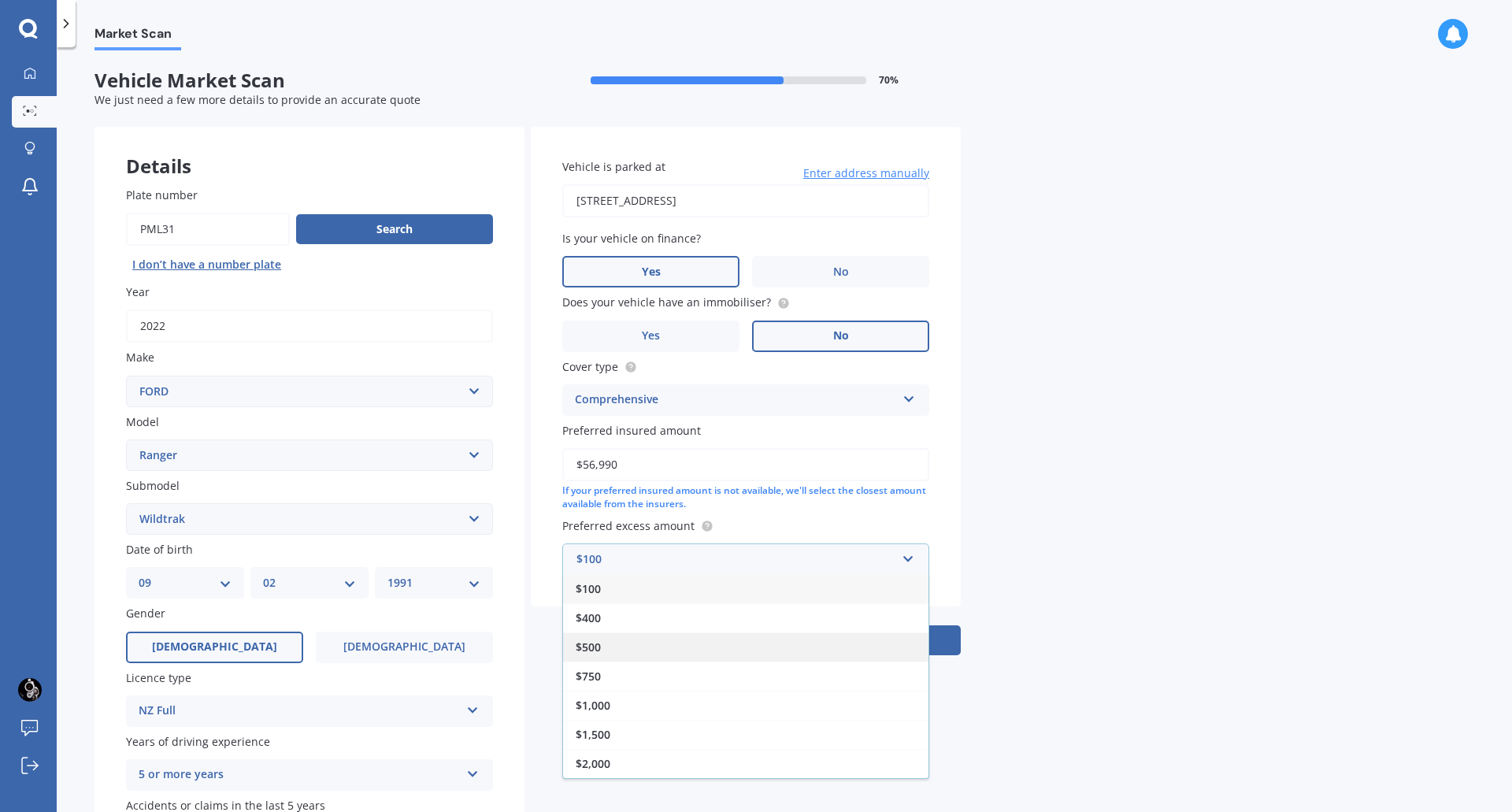
click at [616, 647] on div "$500" at bounding box center [746, 647] width 366 height 29
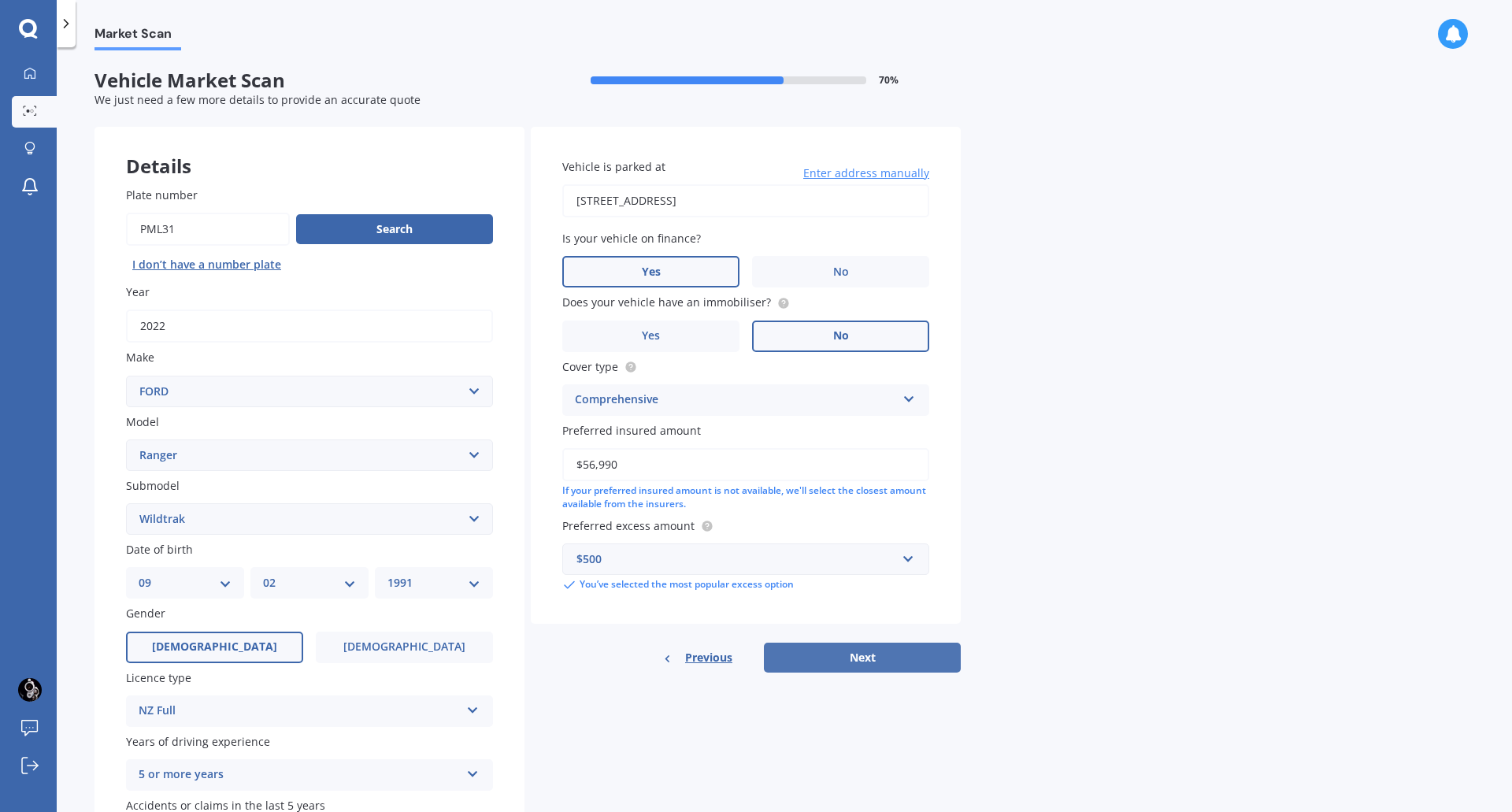
click at [867, 663] on button "Next" at bounding box center [862, 657] width 197 height 30
select select "09"
select select "02"
select select "1991"
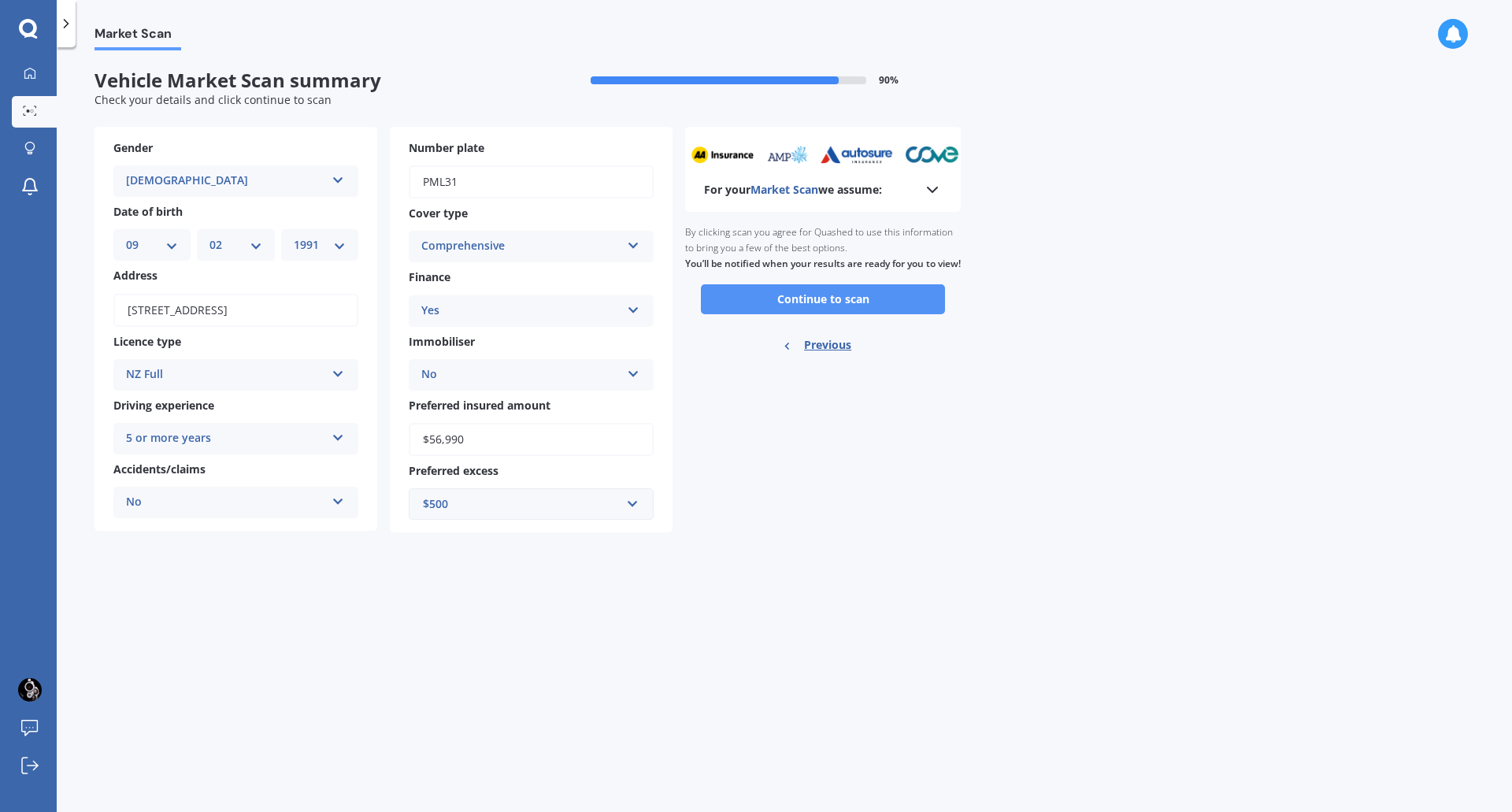
click at [844, 313] on button "Continue to scan" at bounding box center [823, 299] width 244 height 30
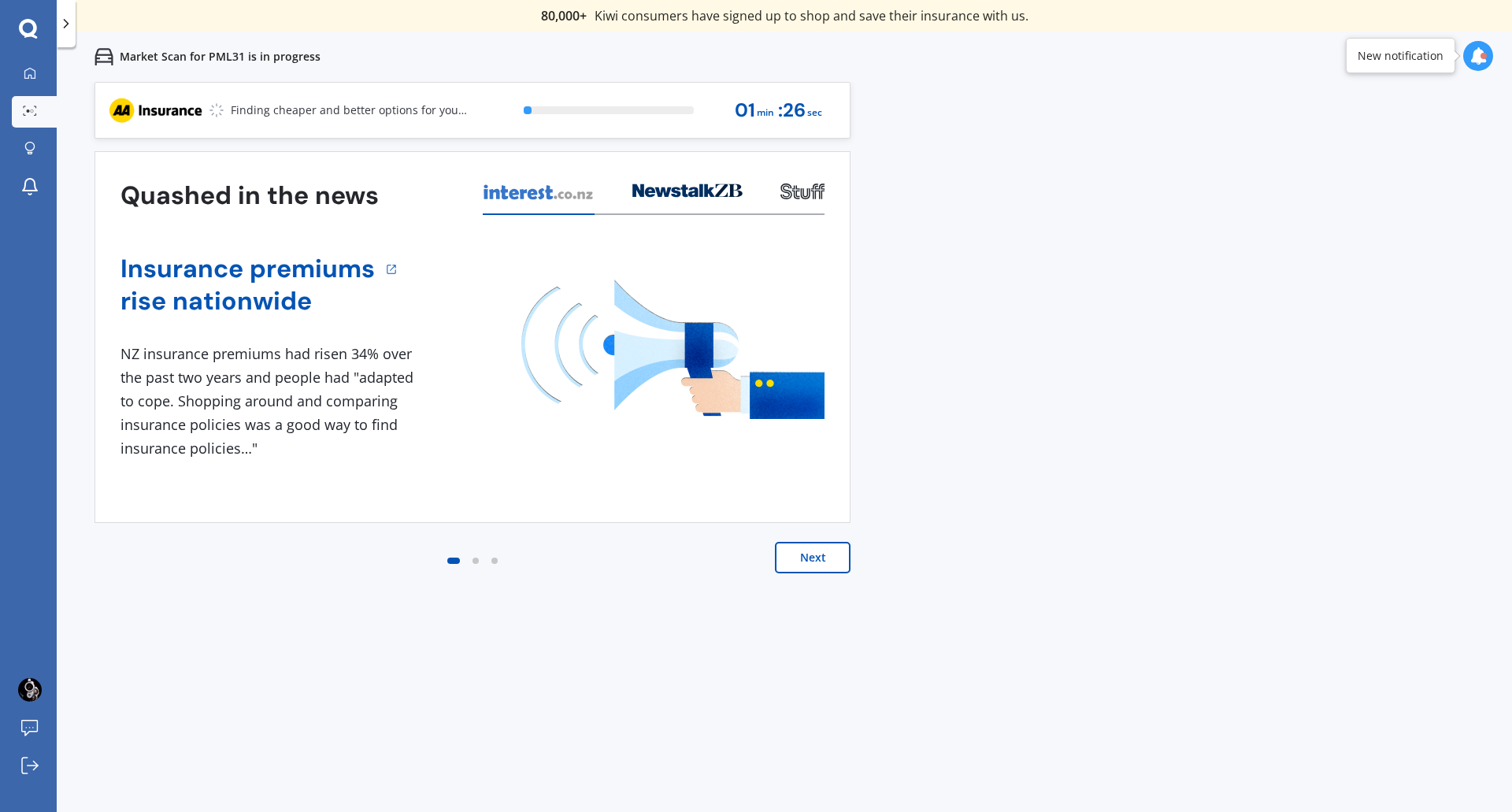
click at [829, 562] on button "Next" at bounding box center [812, 557] width 76 height 32
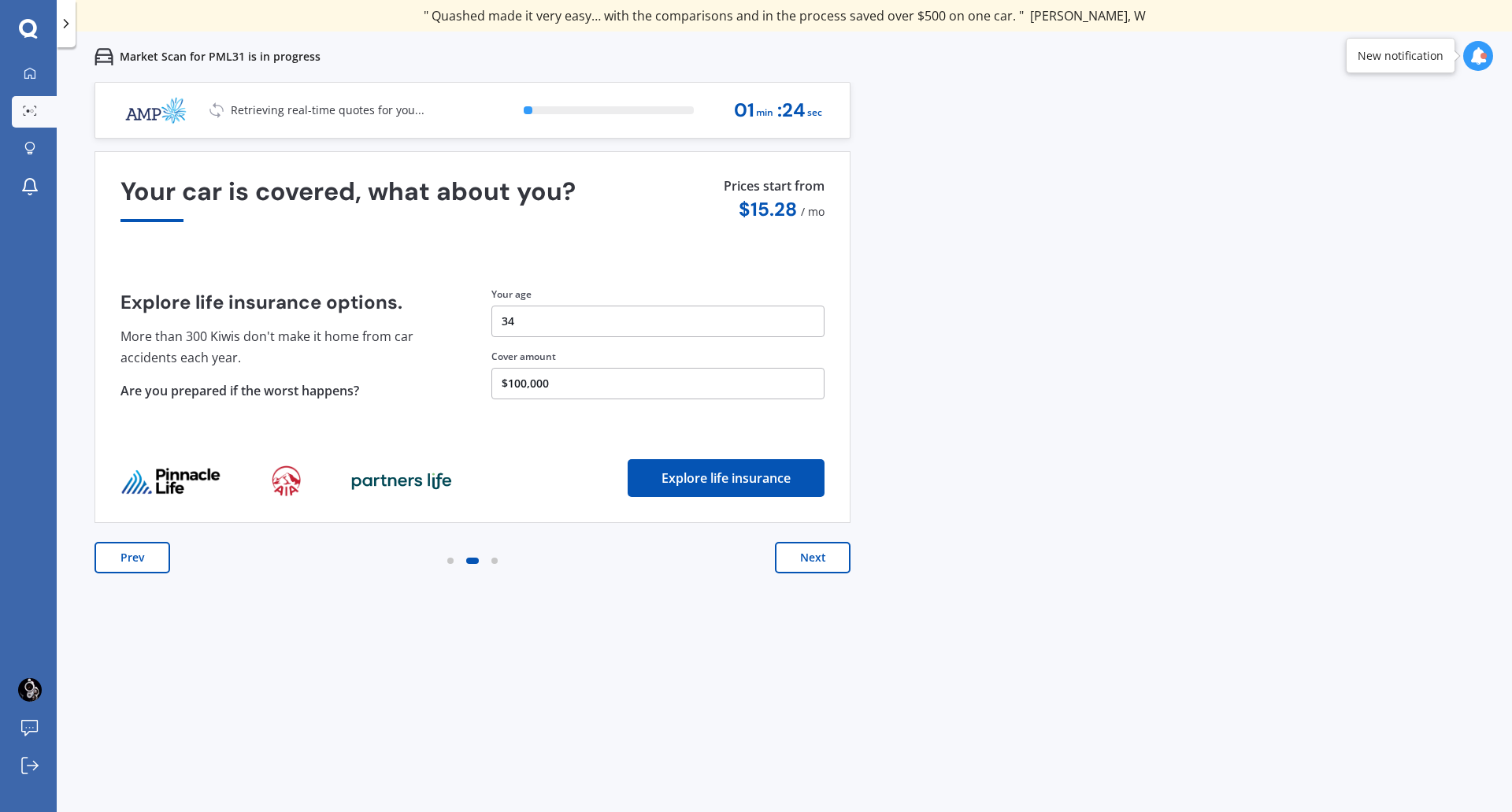
click at [831, 560] on button "Next" at bounding box center [812, 557] width 76 height 32
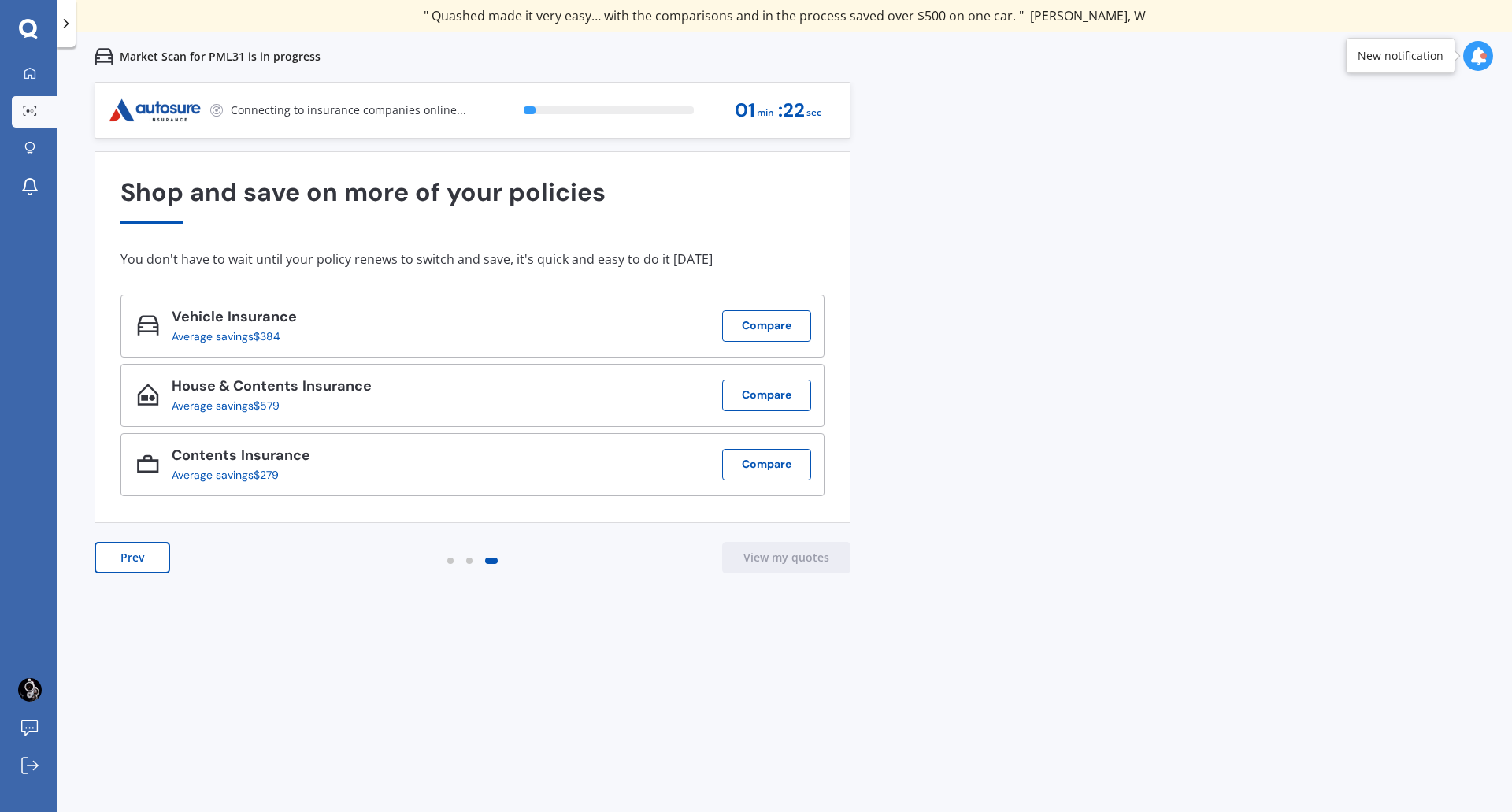
click at [118, 563] on button "Prev" at bounding box center [132, 557] width 76 height 32
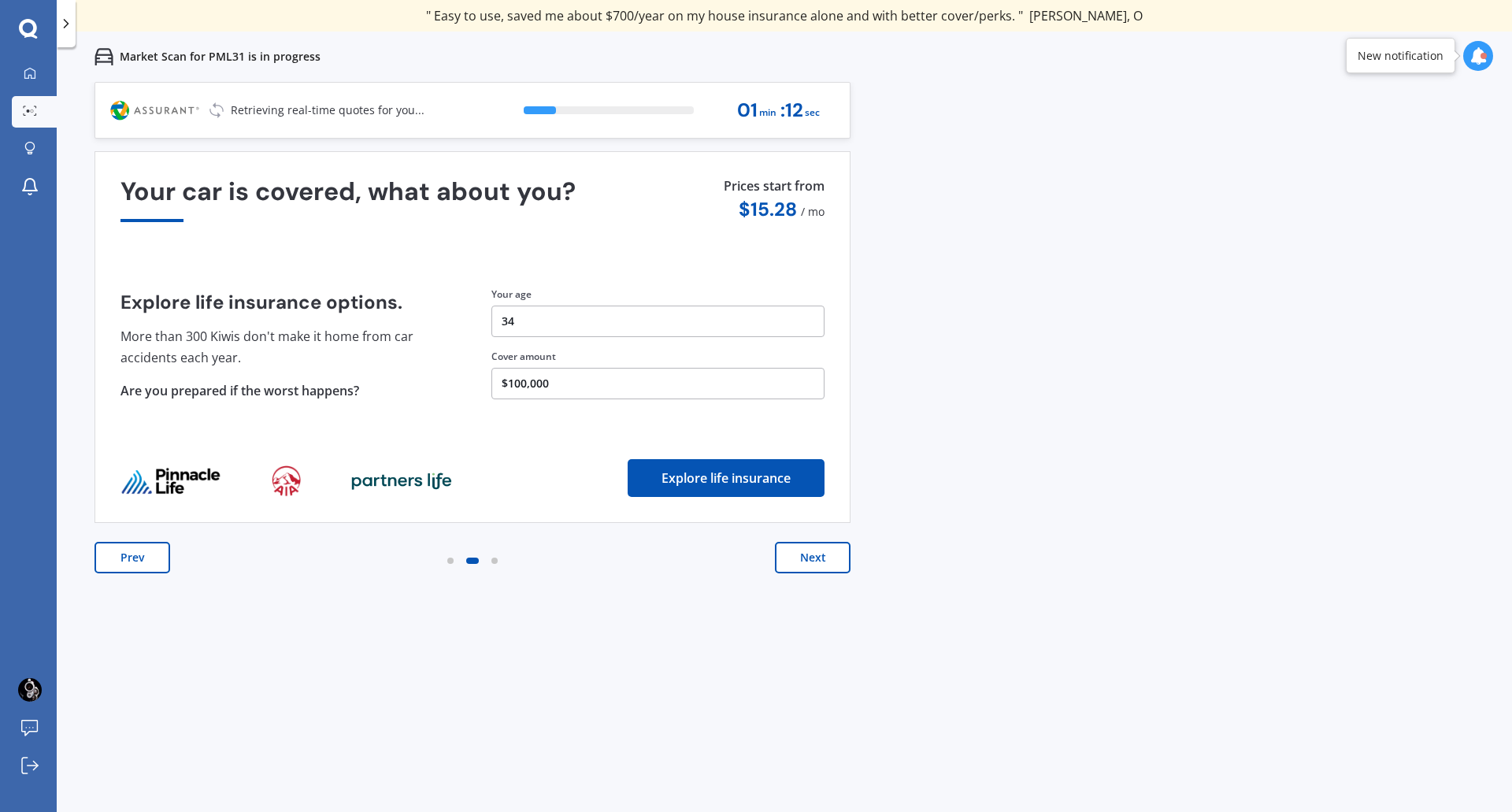
click at [814, 570] on button "Next" at bounding box center [812, 557] width 76 height 32
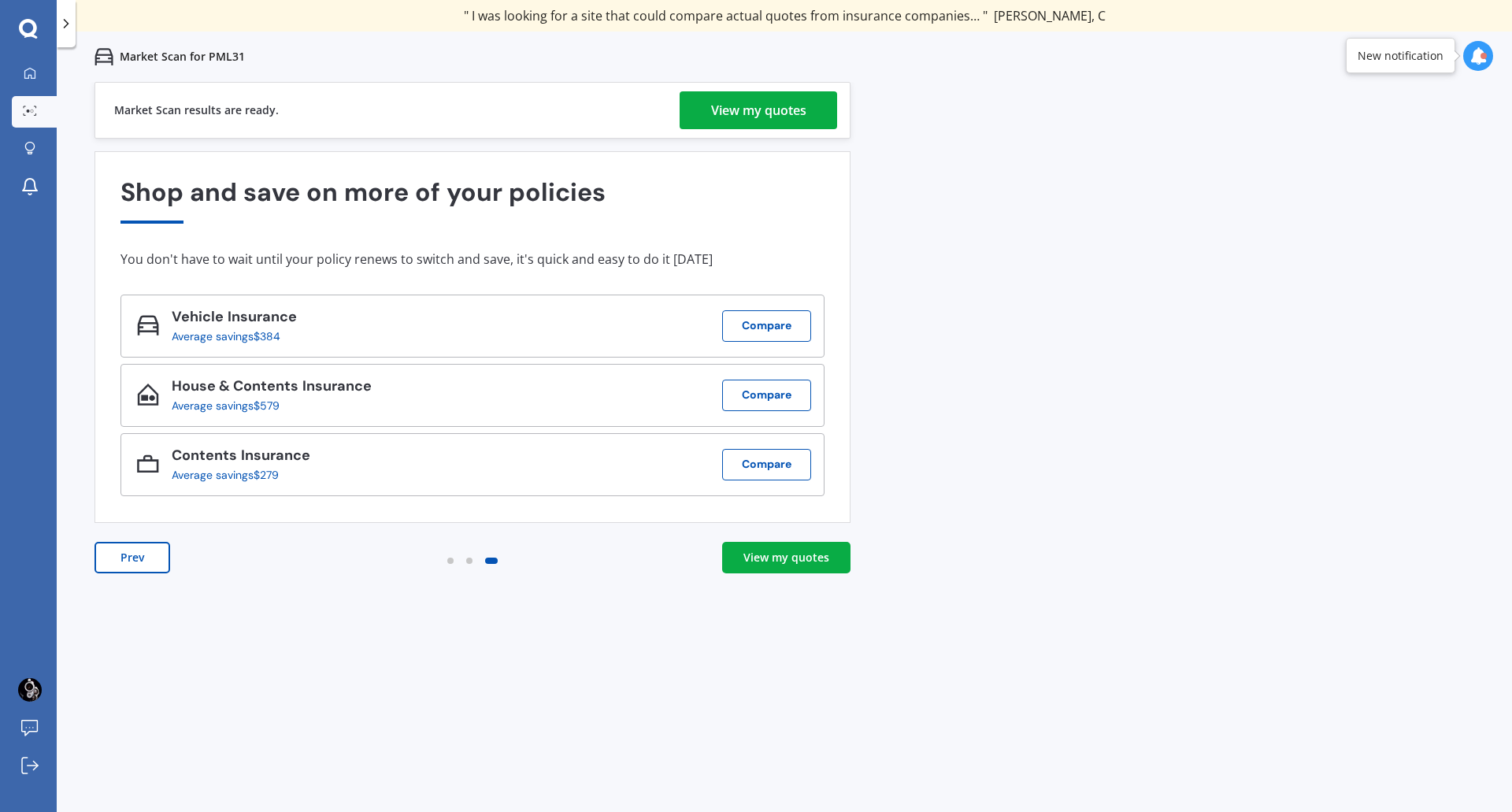
click at [817, 566] on link "View my quotes" at bounding box center [786, 557] width 128 height 32
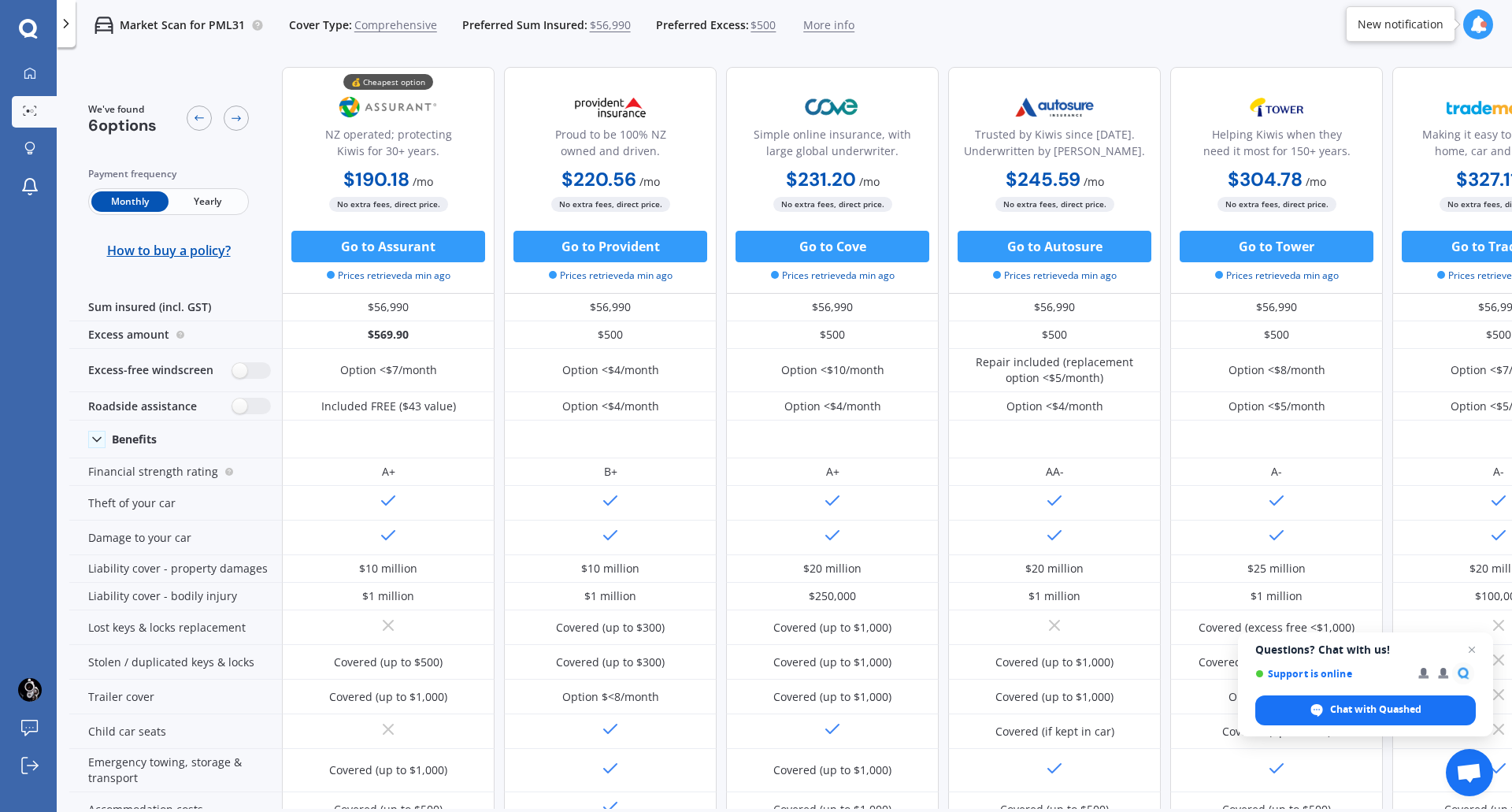
click at [1481, 24] on div at bounding box center [1483, 24] width 7 height 7
click at [1475, 36] on div at bounding box center [1478, 24] width 30 height 30
click at [149, 32] on p "Market Scan for PML31" at bounding box center [182, 24] width 125 height 16
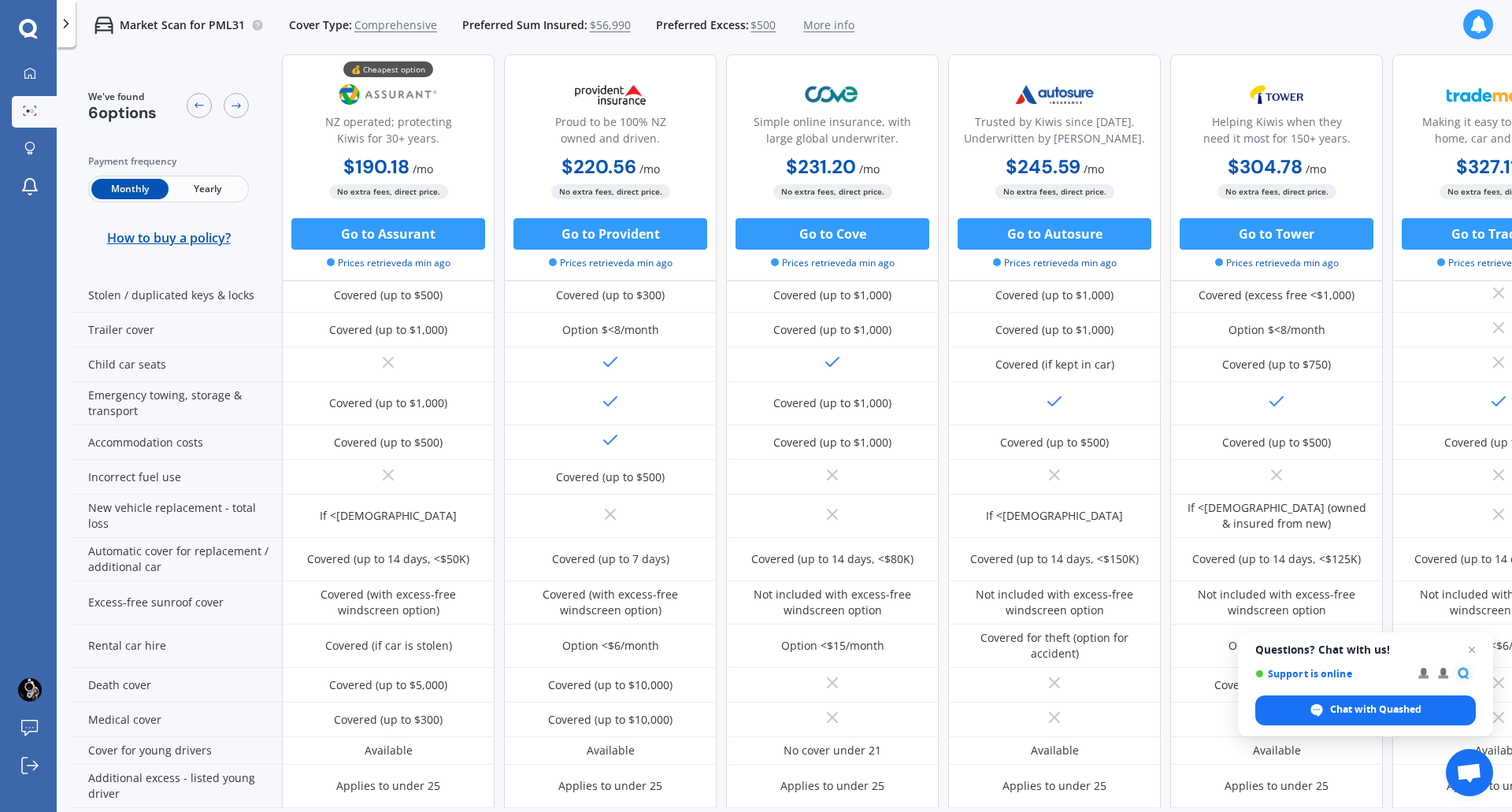
scroll to position [393, 0]
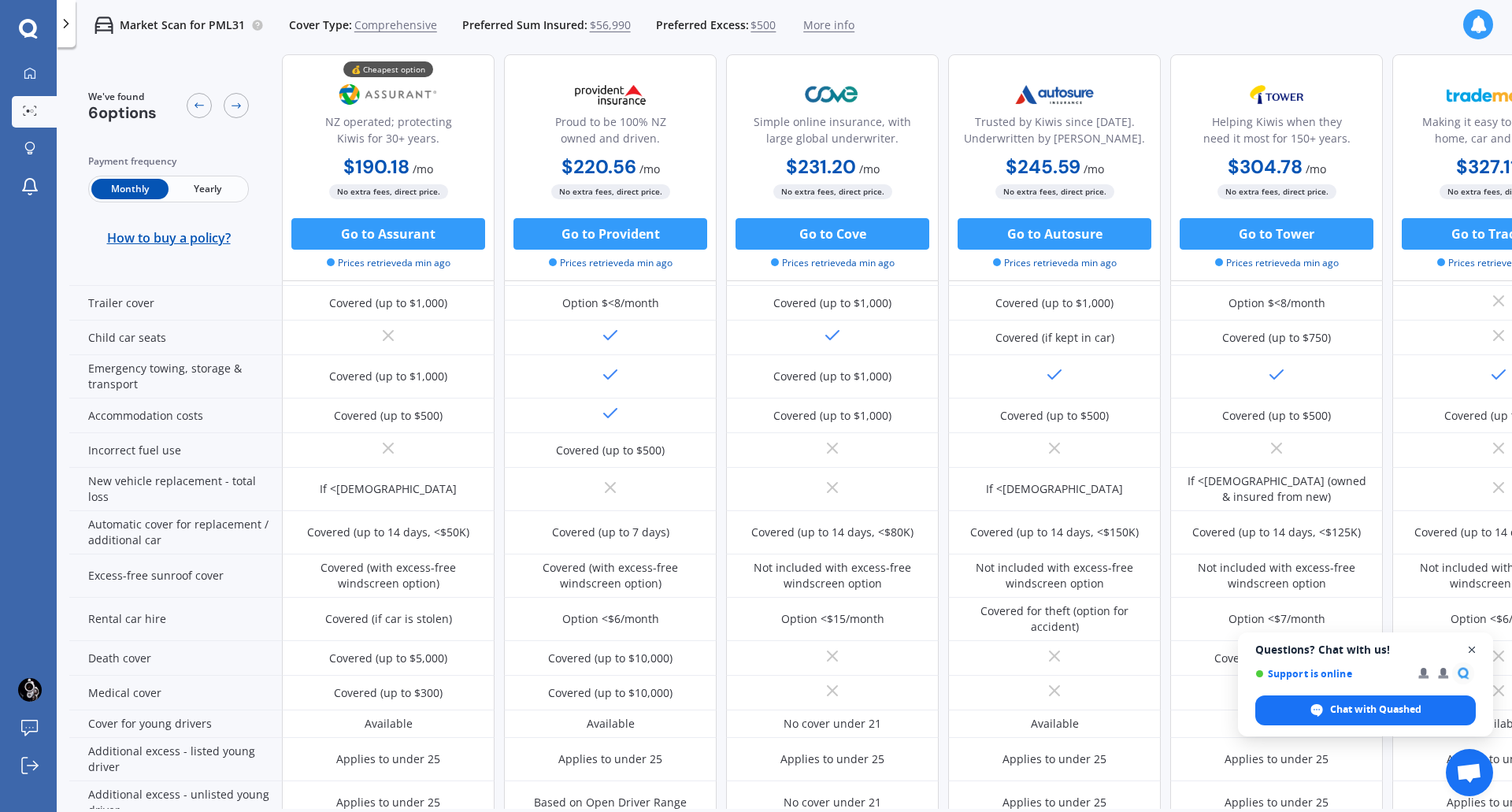
click at [1470, 651] on span "Close chat" at bounding box center [1472, 650] width 20 height 20
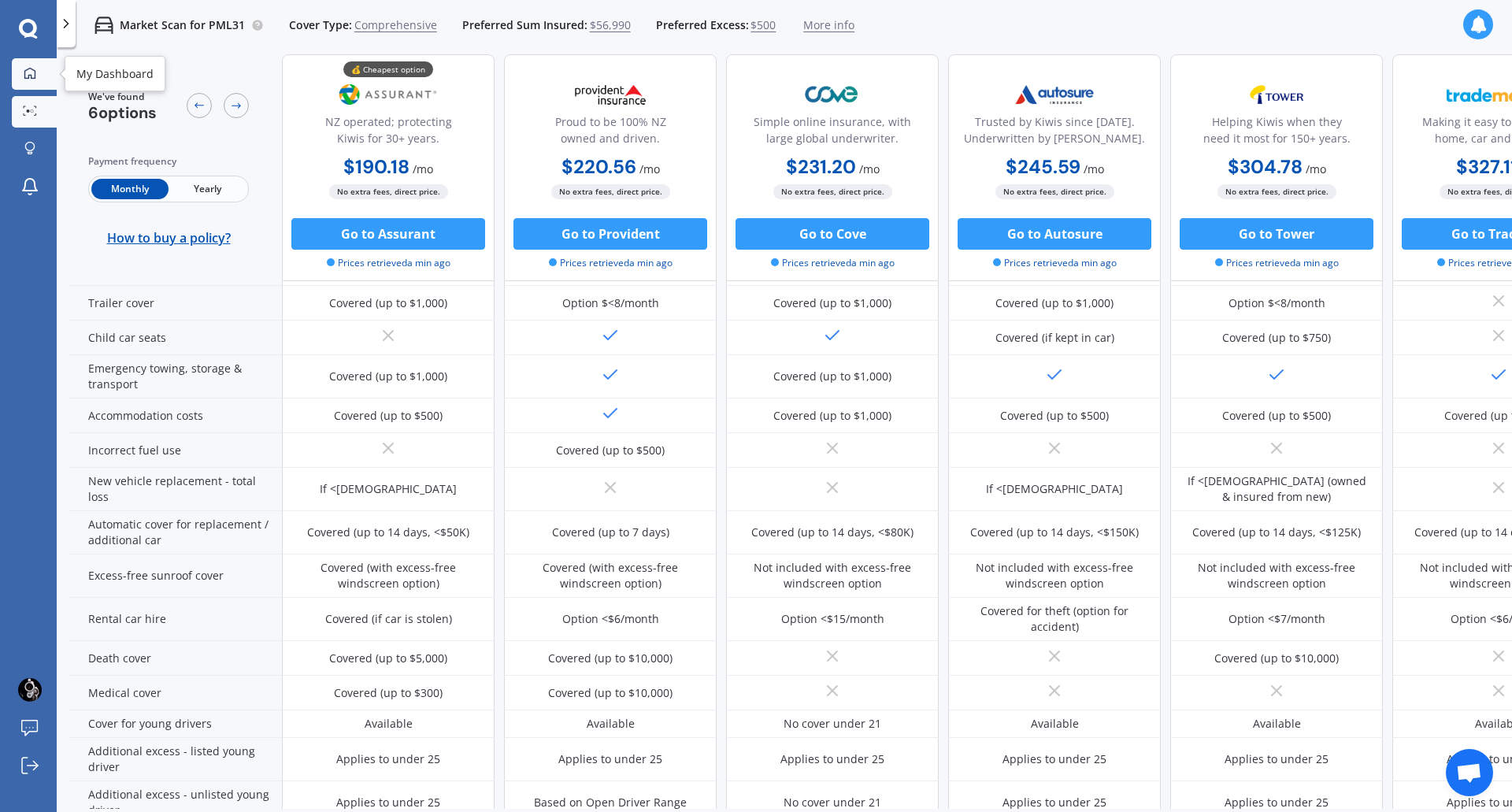
click at [27, 81] on link "My Dashboard" at bounding box center [33, 73] width 45 height 32
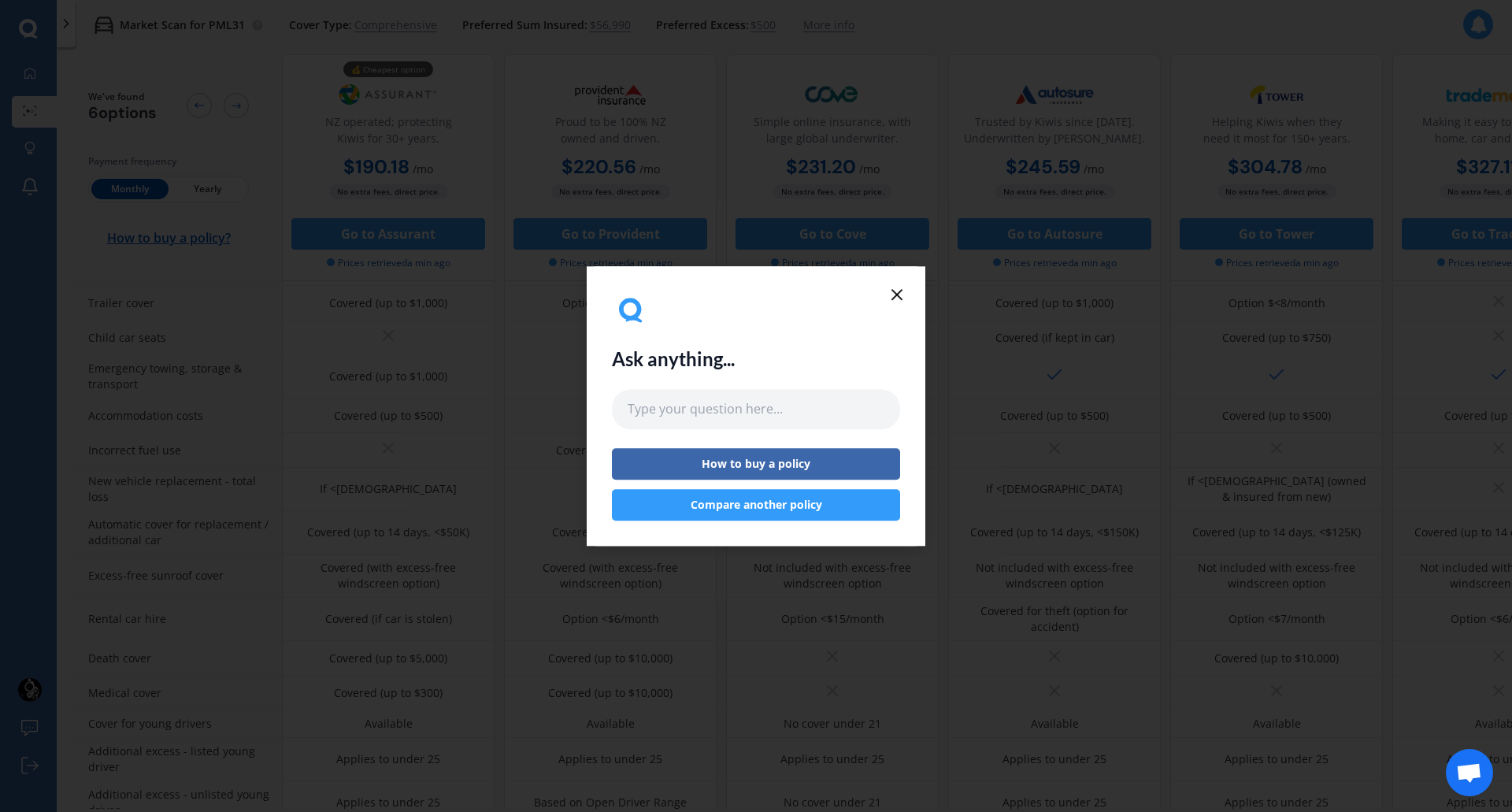
click at [893, 293] on icon at bounding box center [896, 294] width 19 height 19
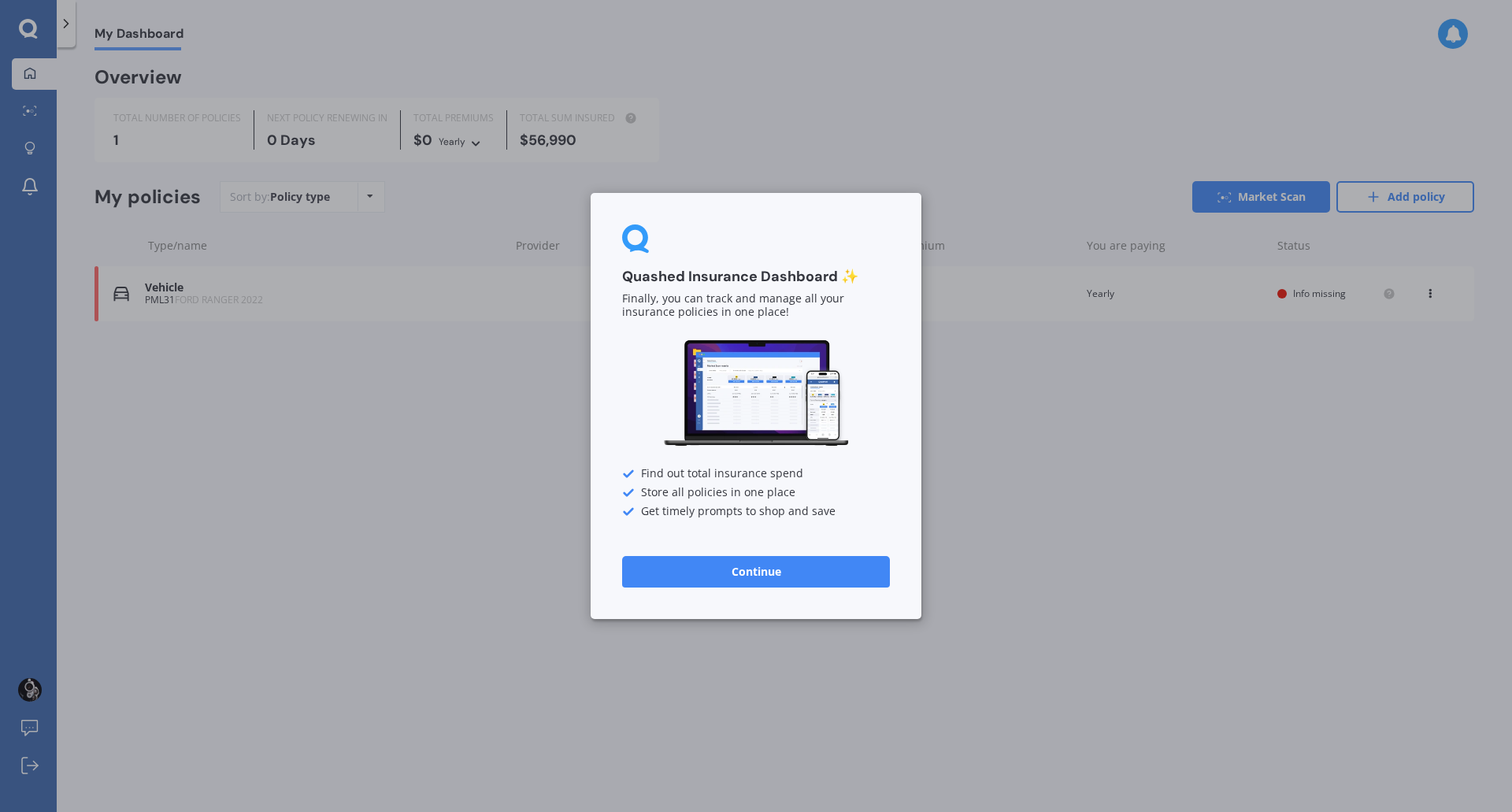
click at [713, 571] on button "Continue" at bounding box center [756, 571] width 268 height 32
